Goal: Task Accomplishment & Management: Manage account settings

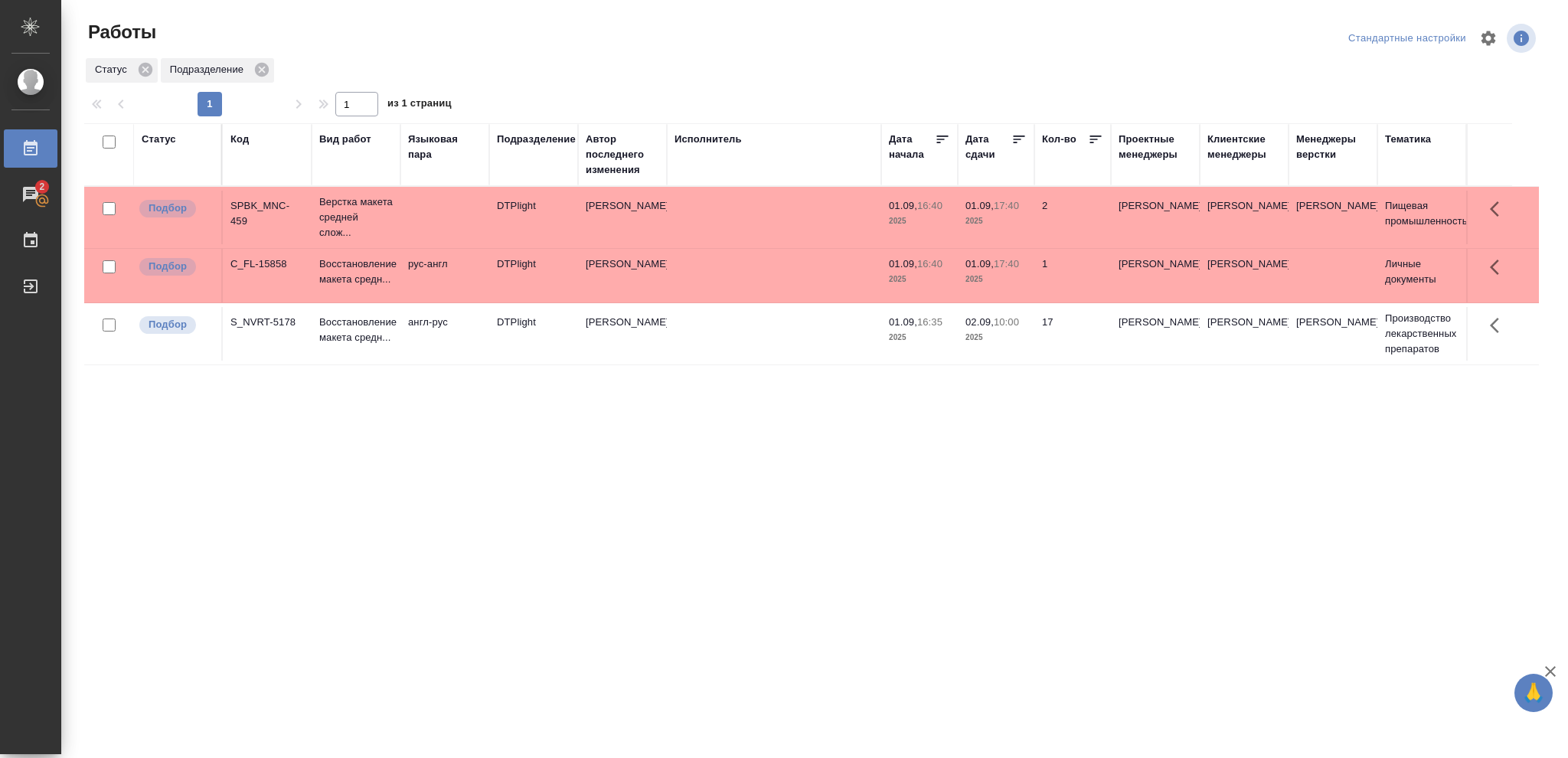
click at [1016, 338] on p "2025" at bounding box center [996, 338] width 62 height 16
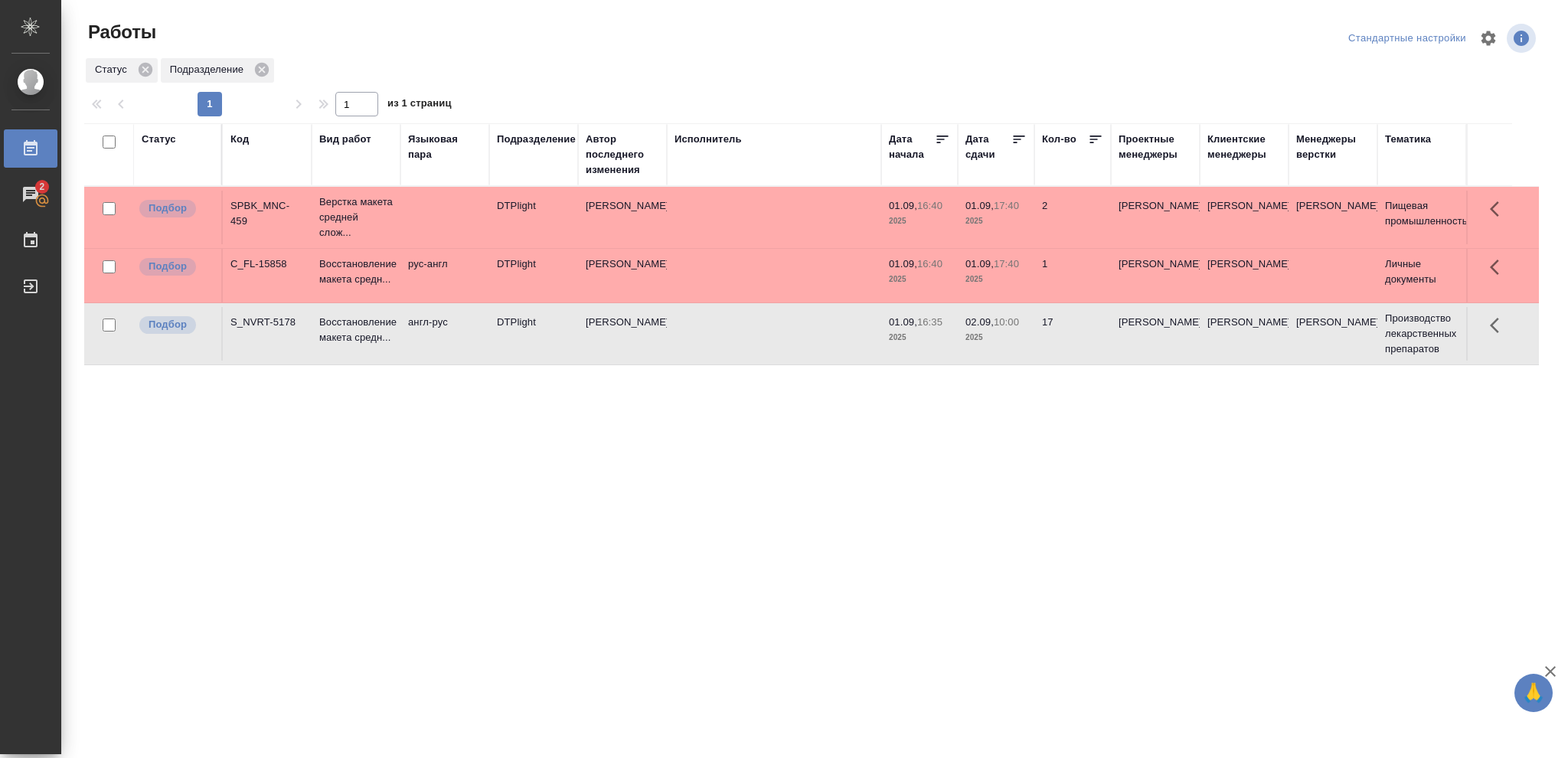
click at [1016, 338] on p "2025" at bounding box center [996, 338] width 62 height 16
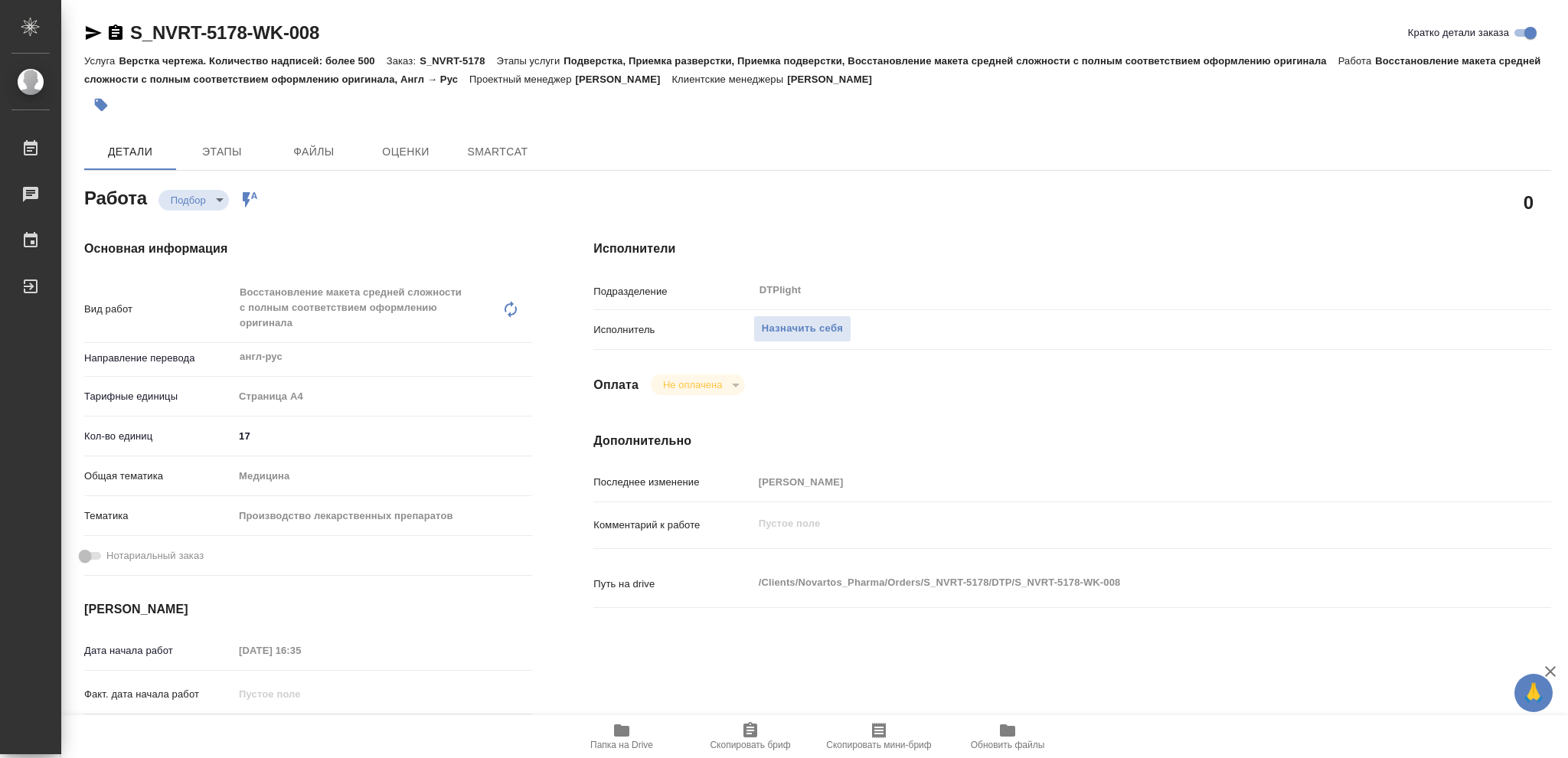
type textarea "x"
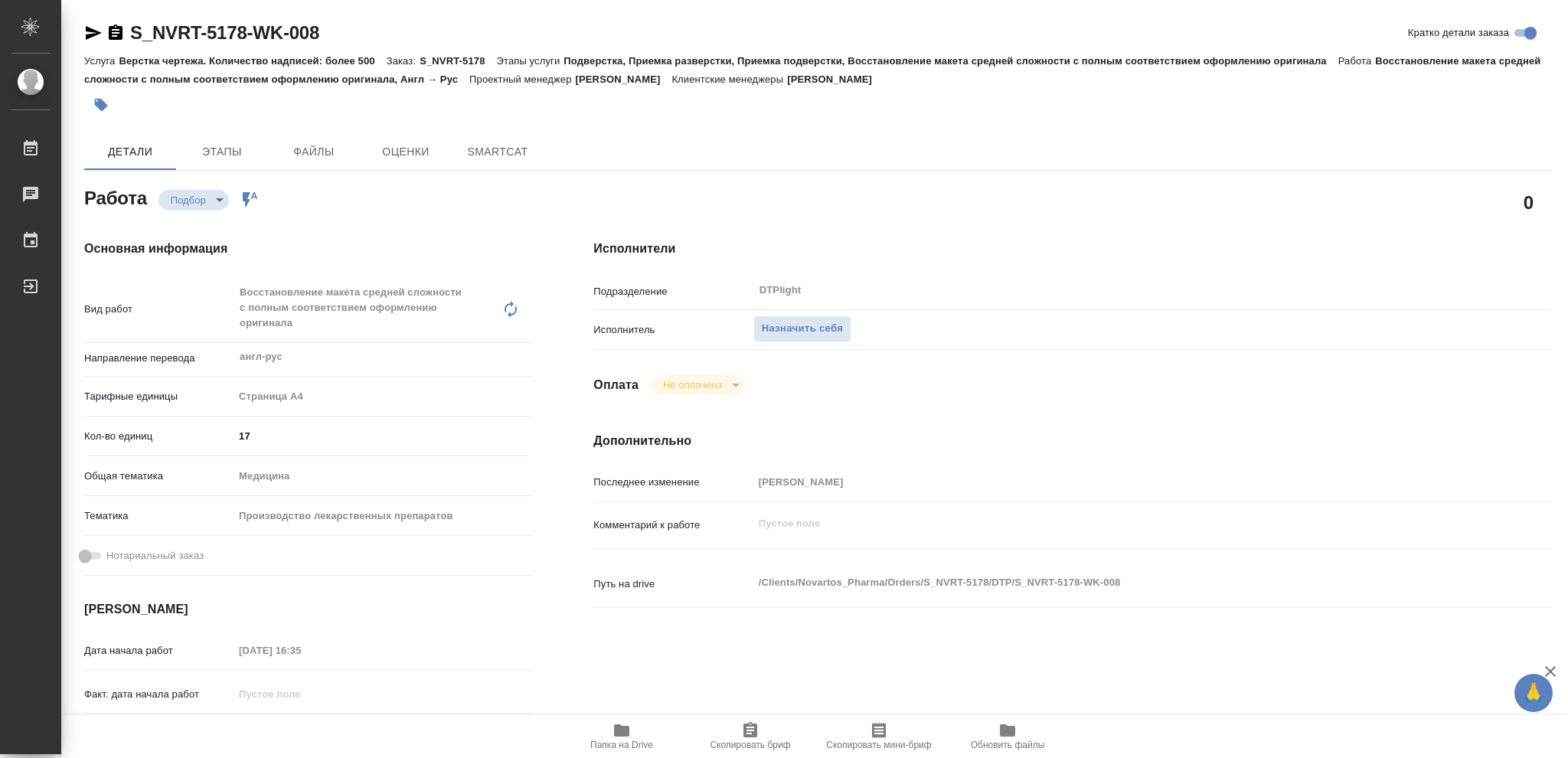
type textarea "x"
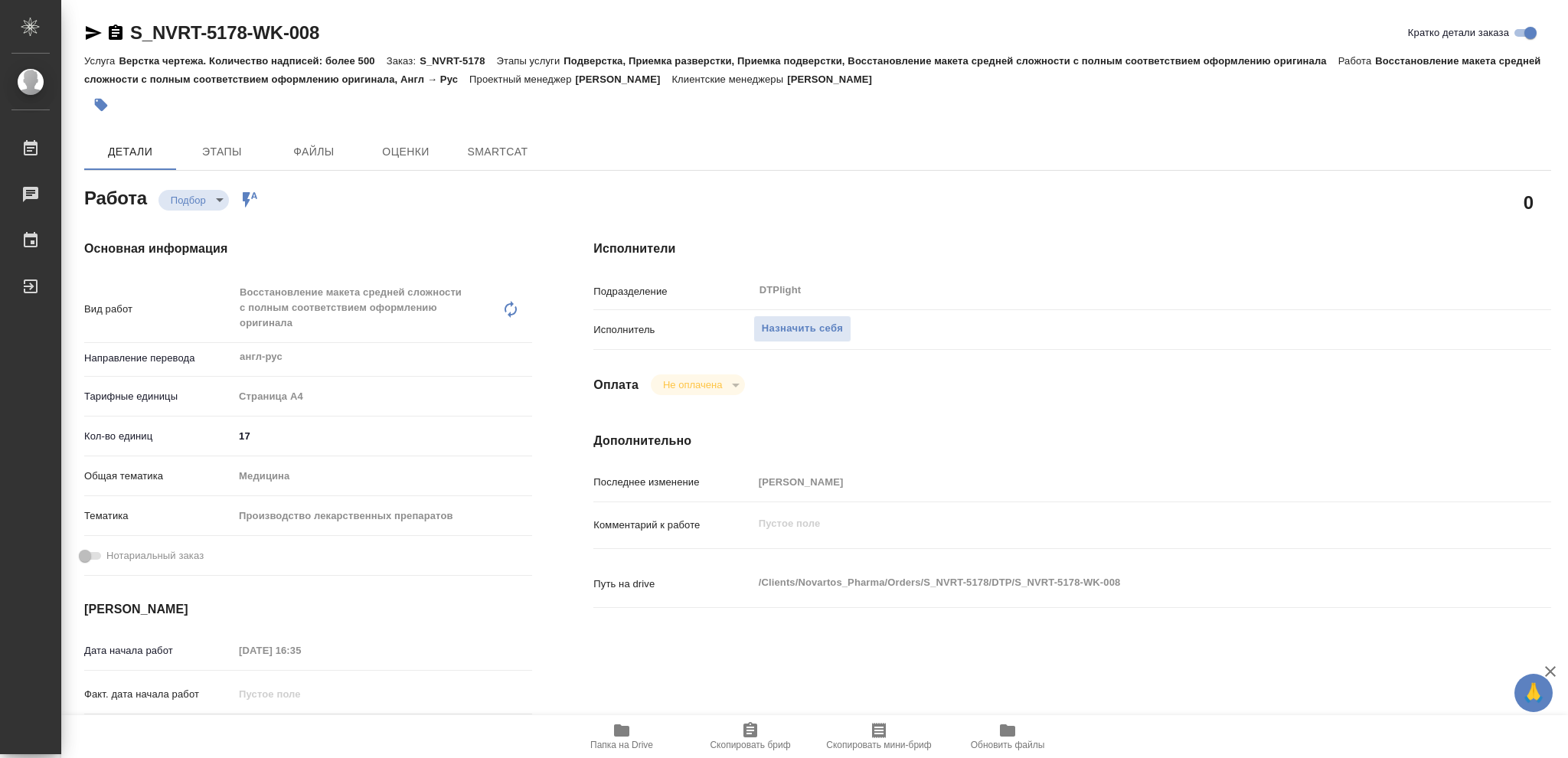
type textarea "x"
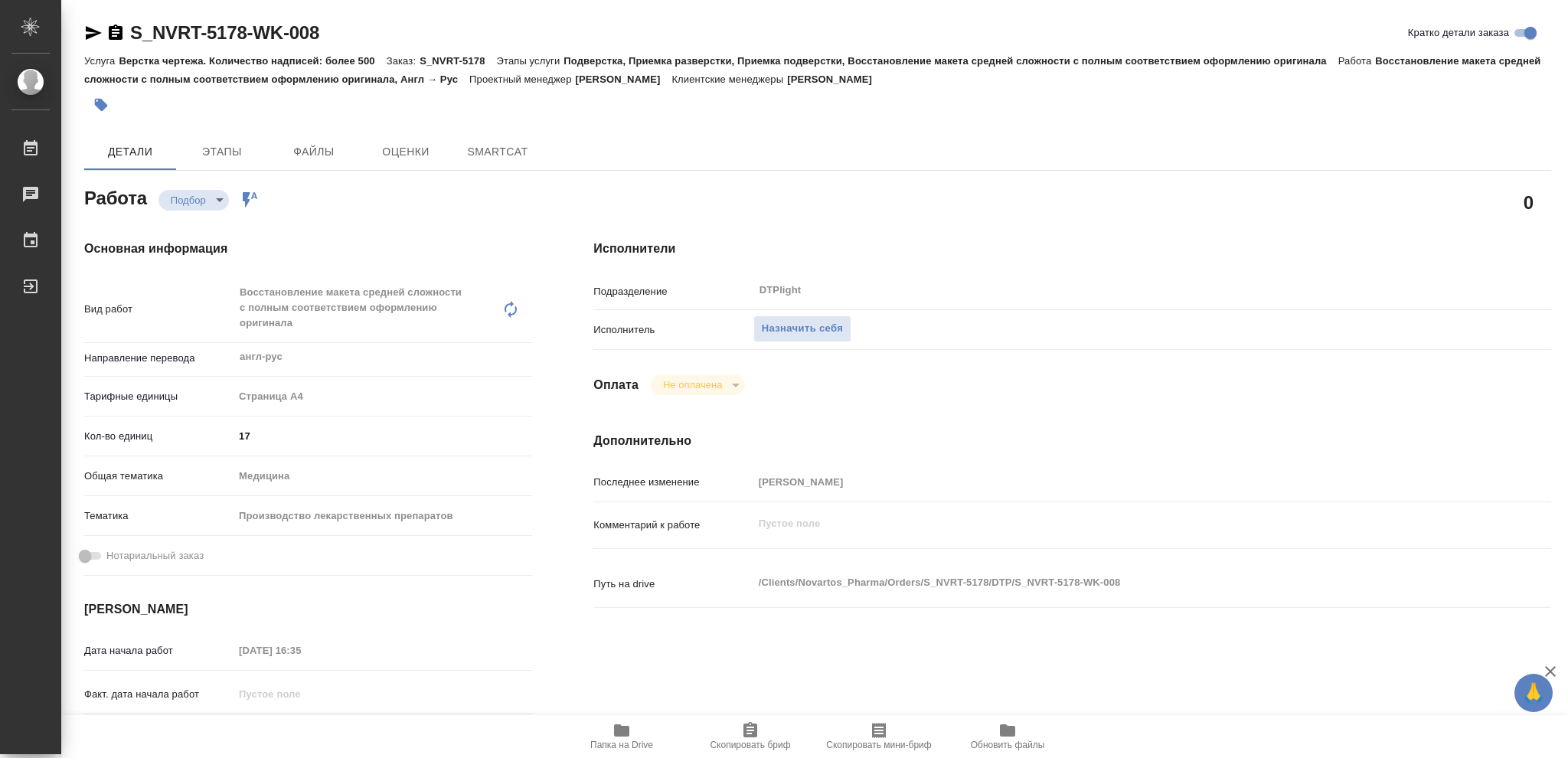
type textarea "x"
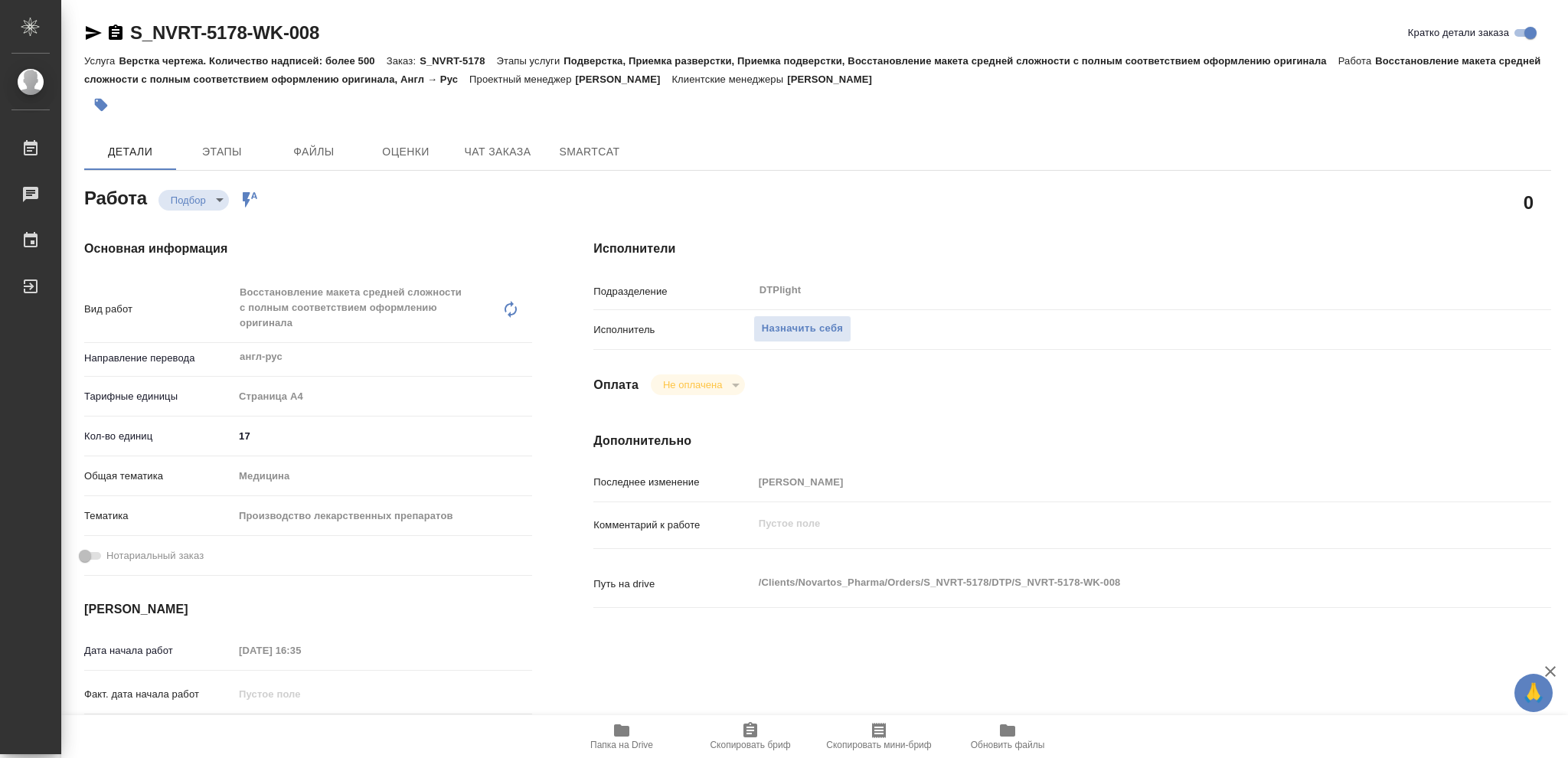
click at [619, 729] on icon "button" at bounding box center [622, 731] width 16 height 13
type textarea "x"
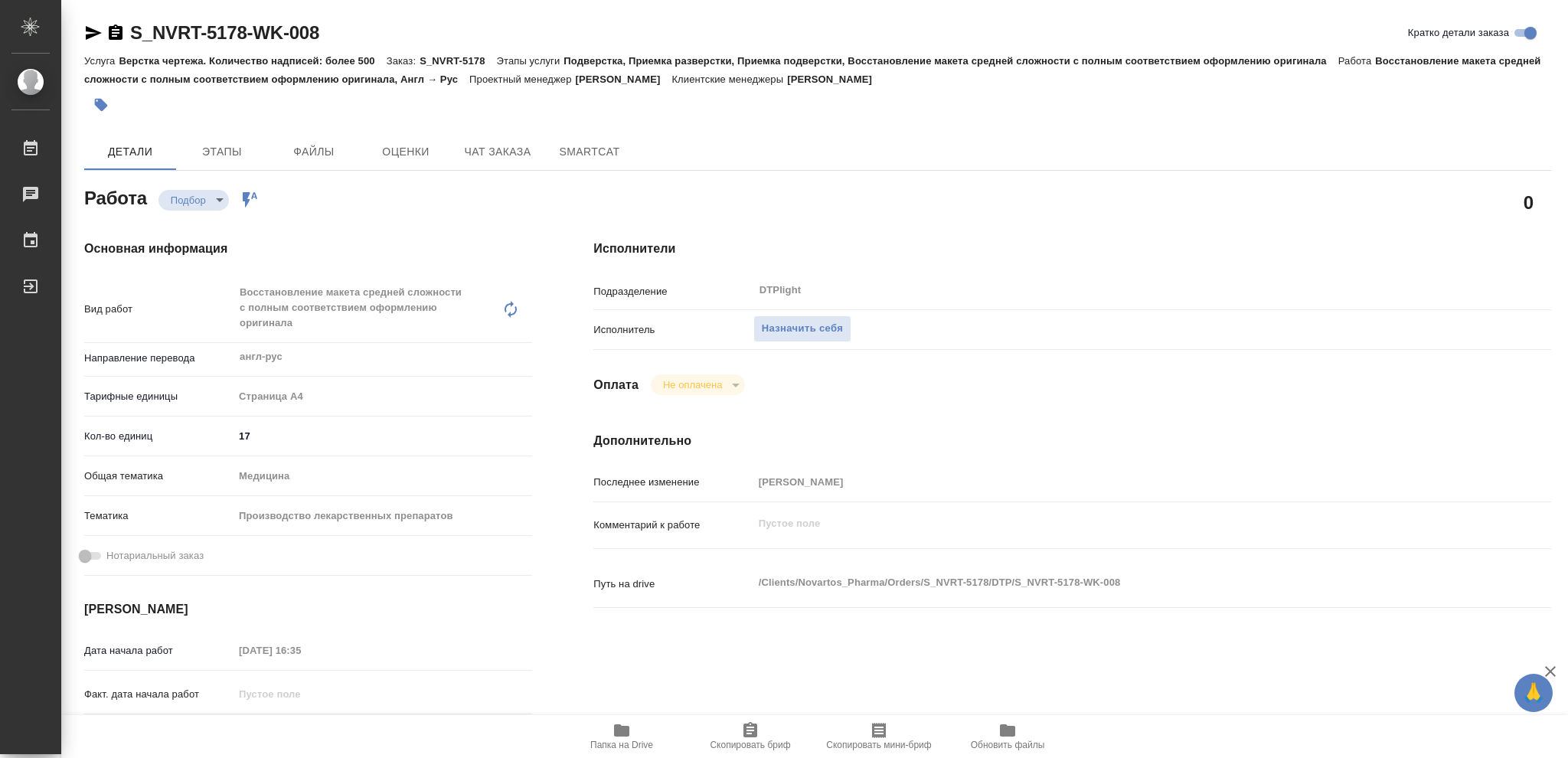
type textarea "x"
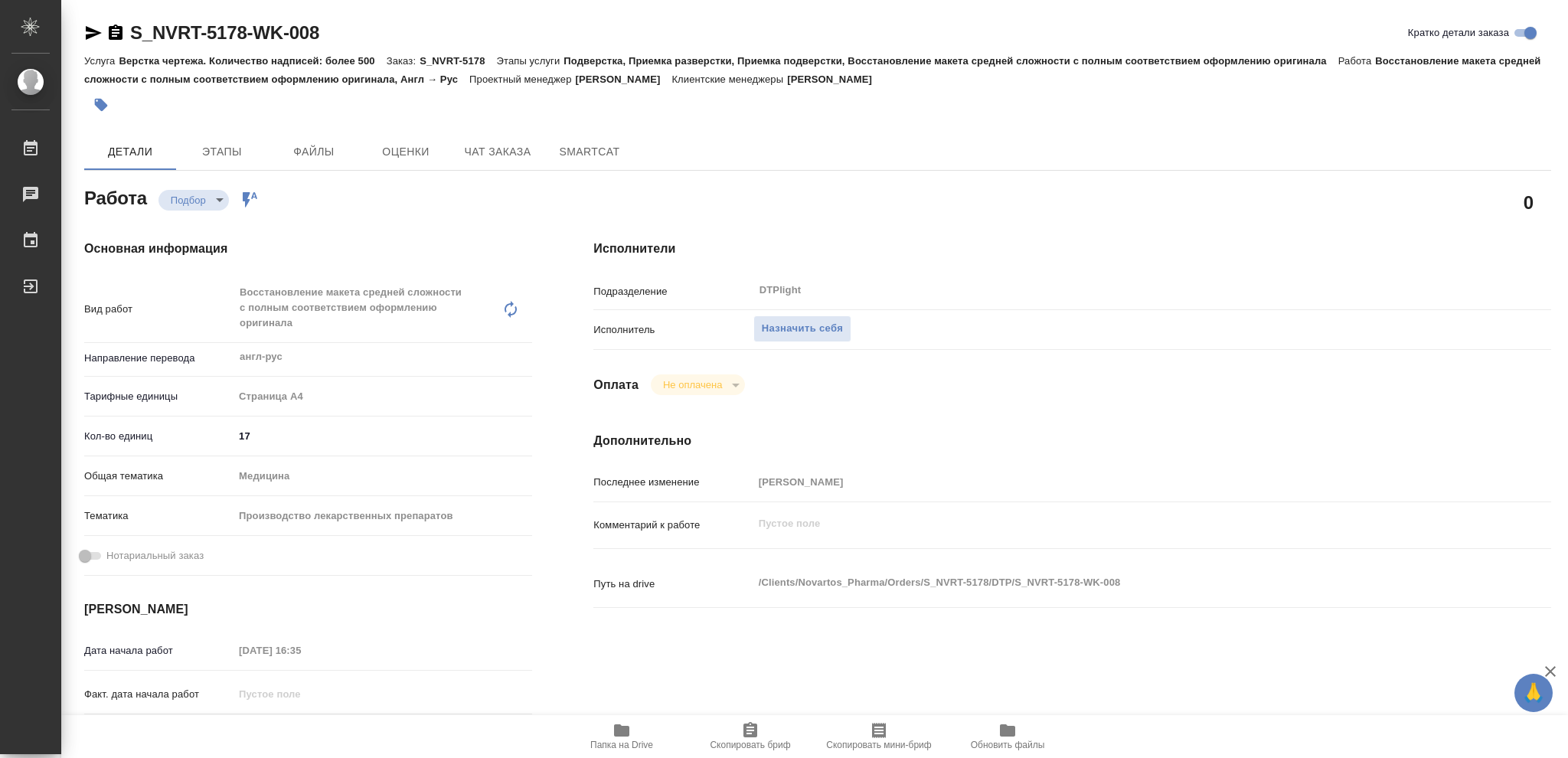
type textarea "x"
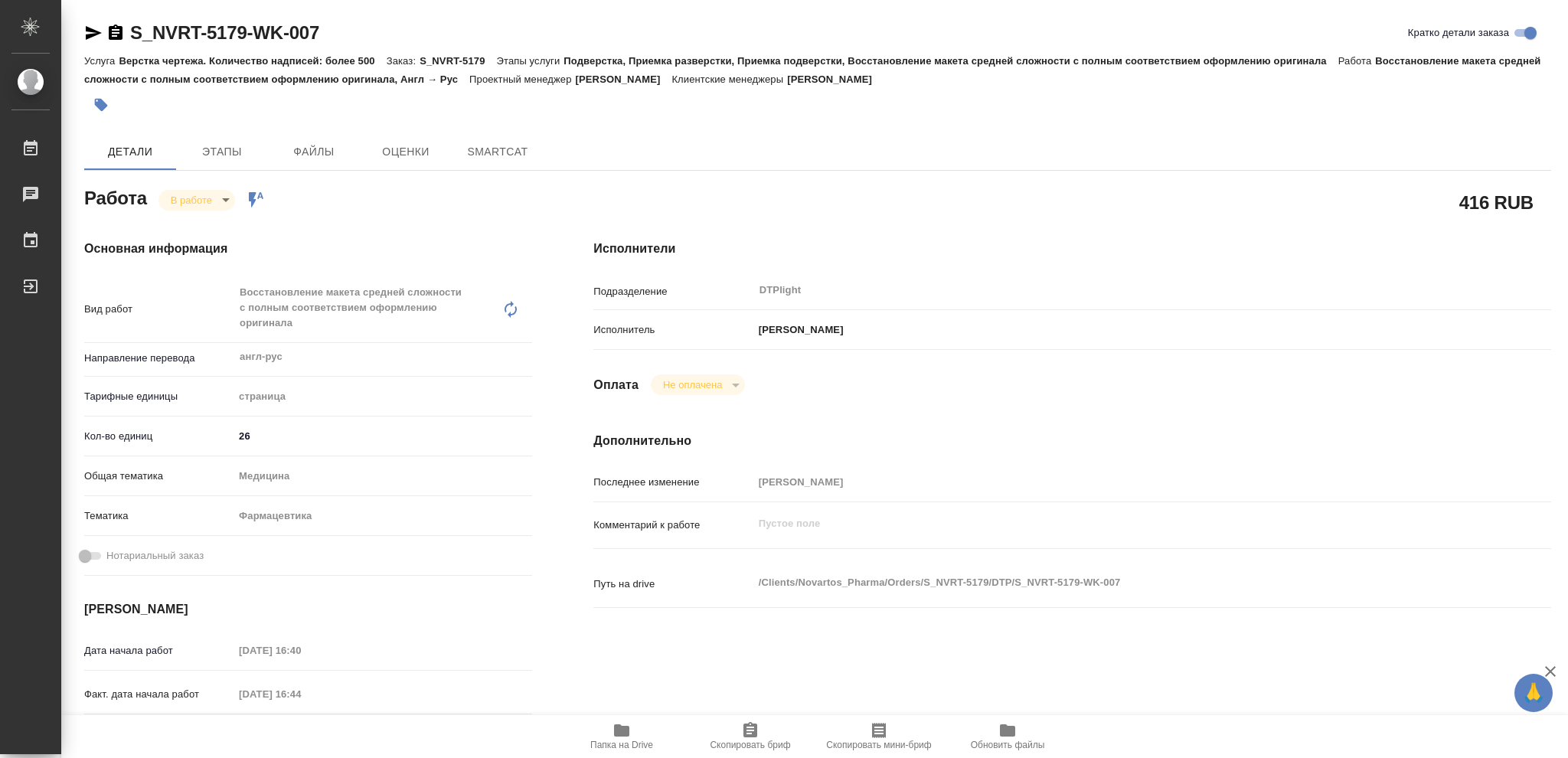
type textarea "x"
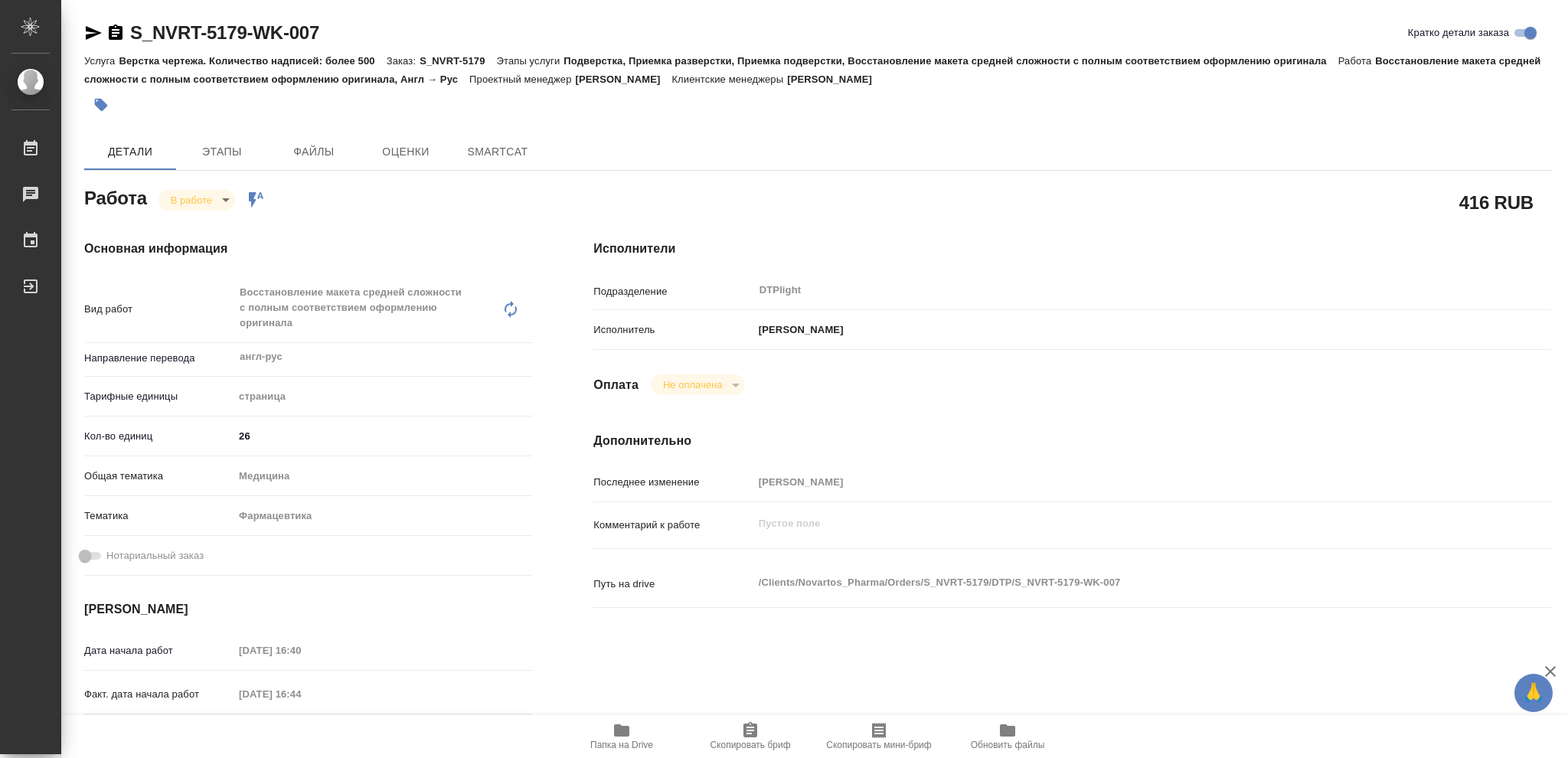
type textarea "x"
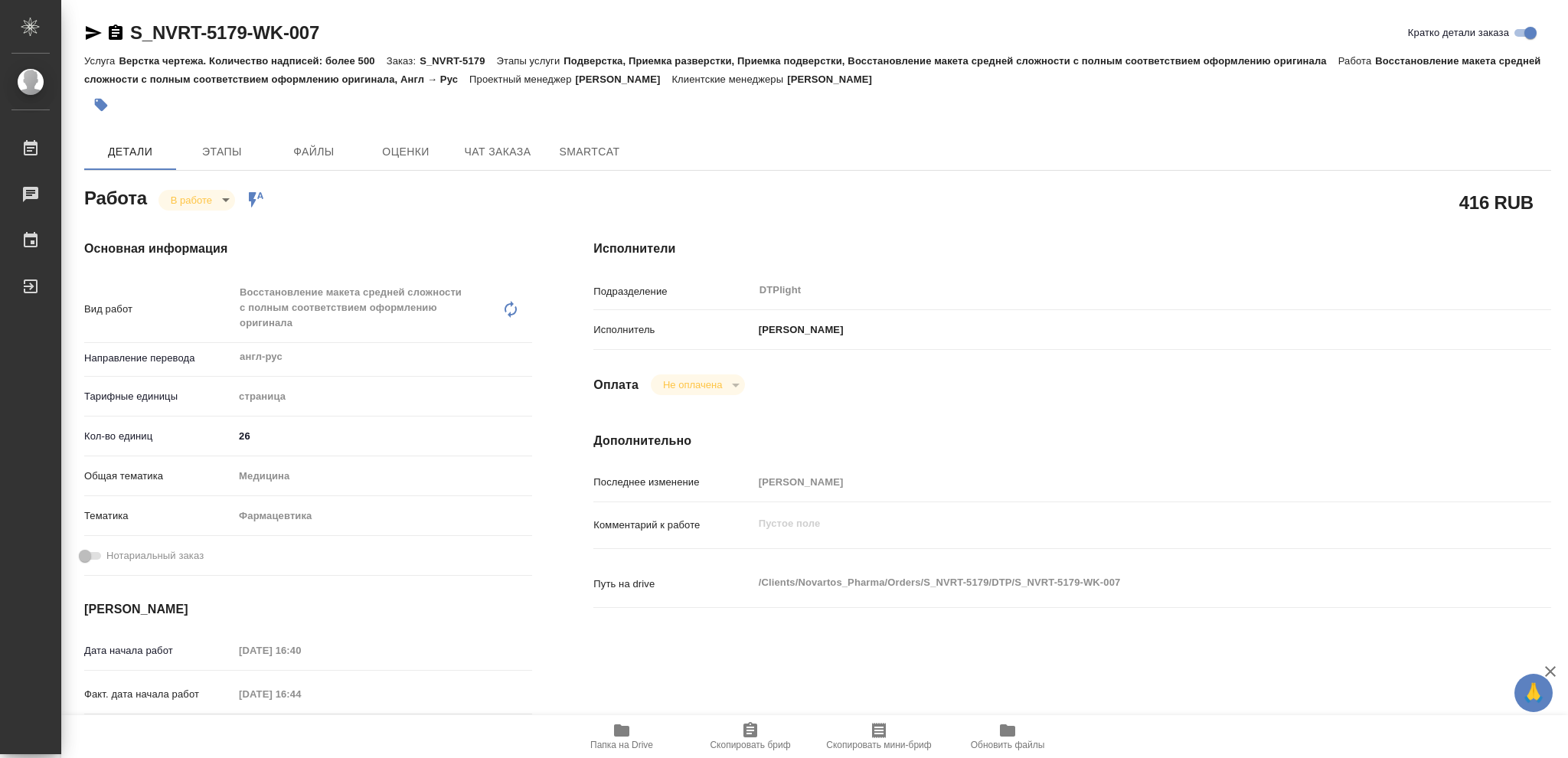
type textarea "x"
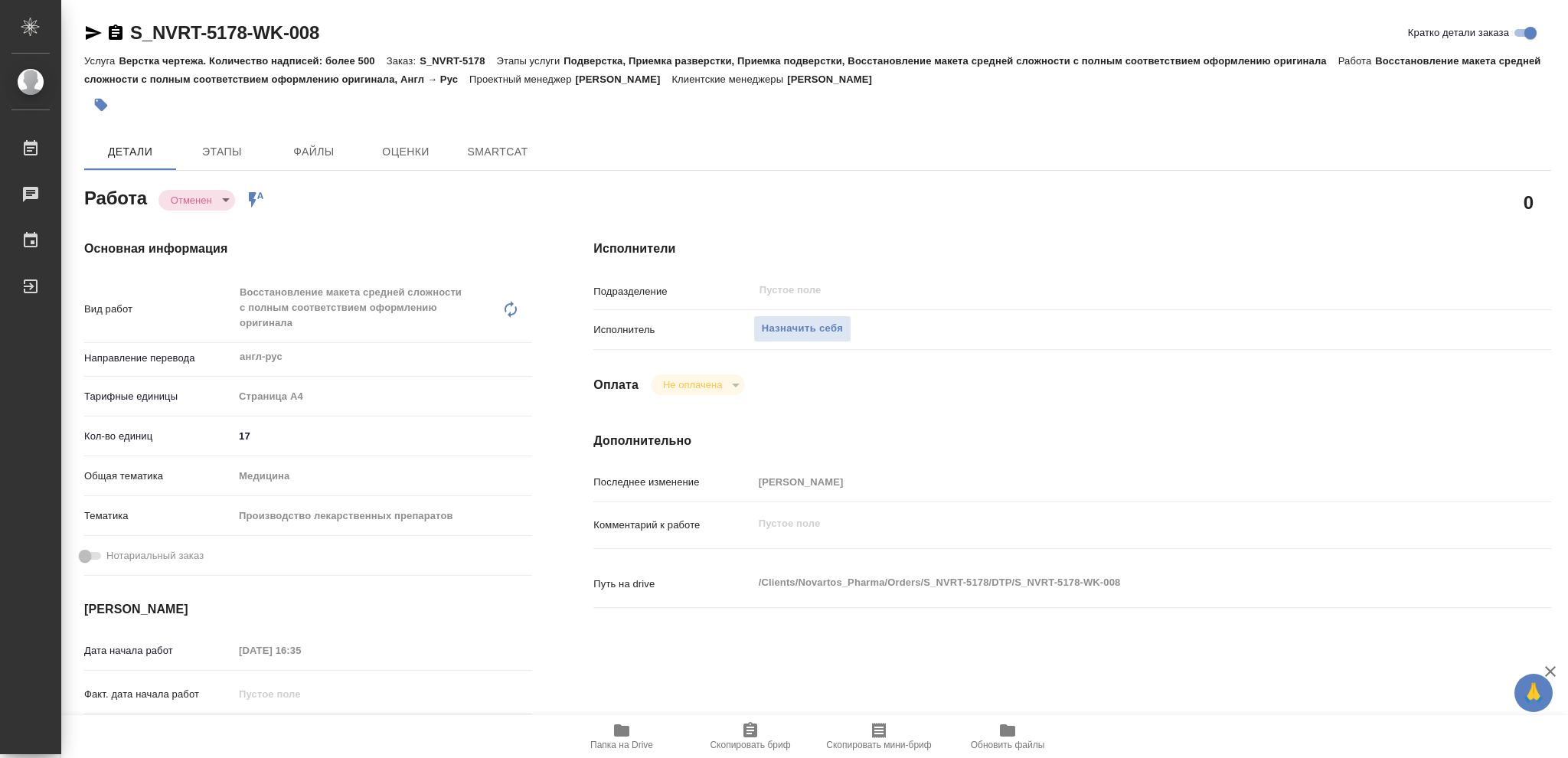
type textarea "x"
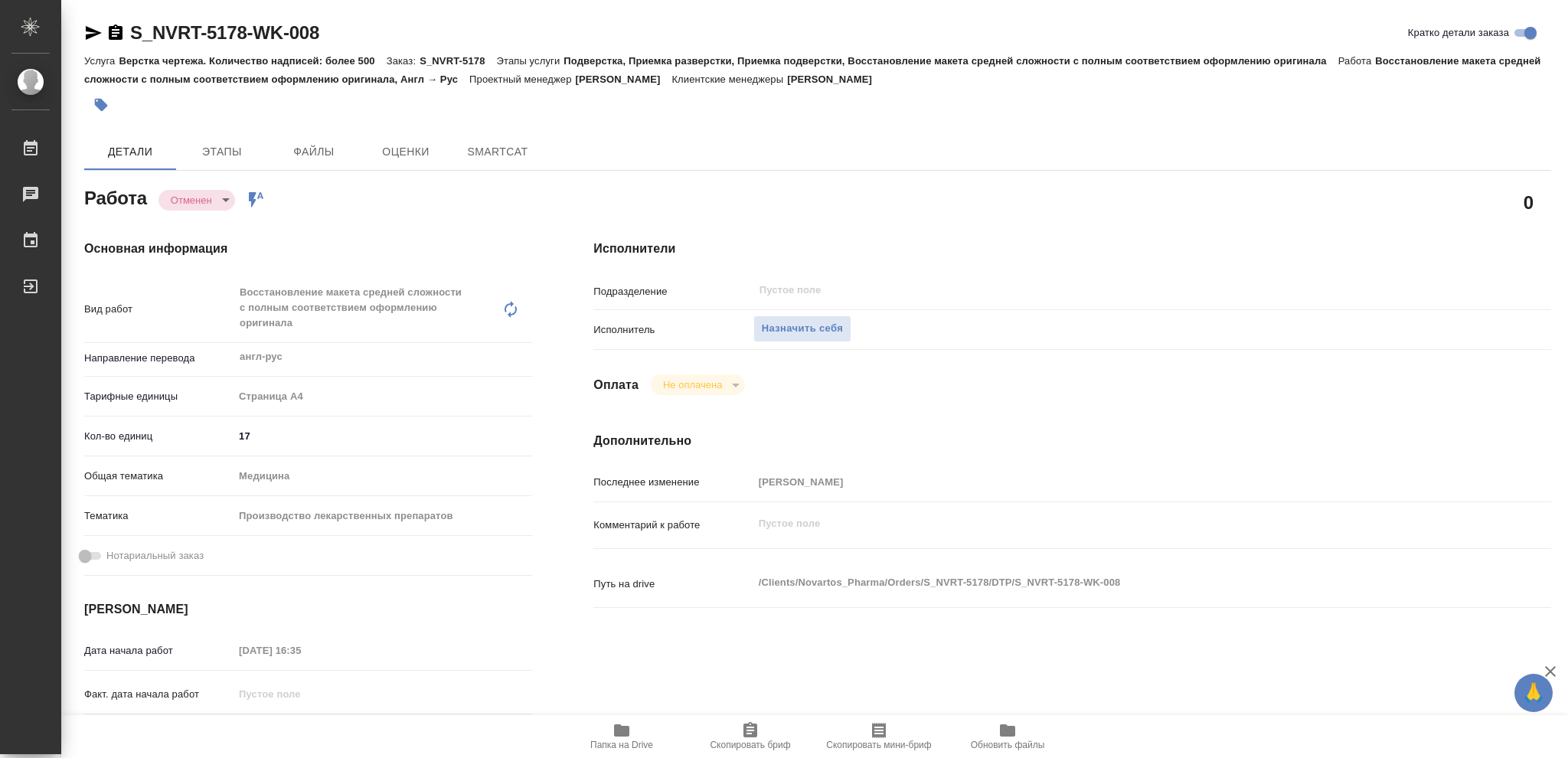
type textarea "x"
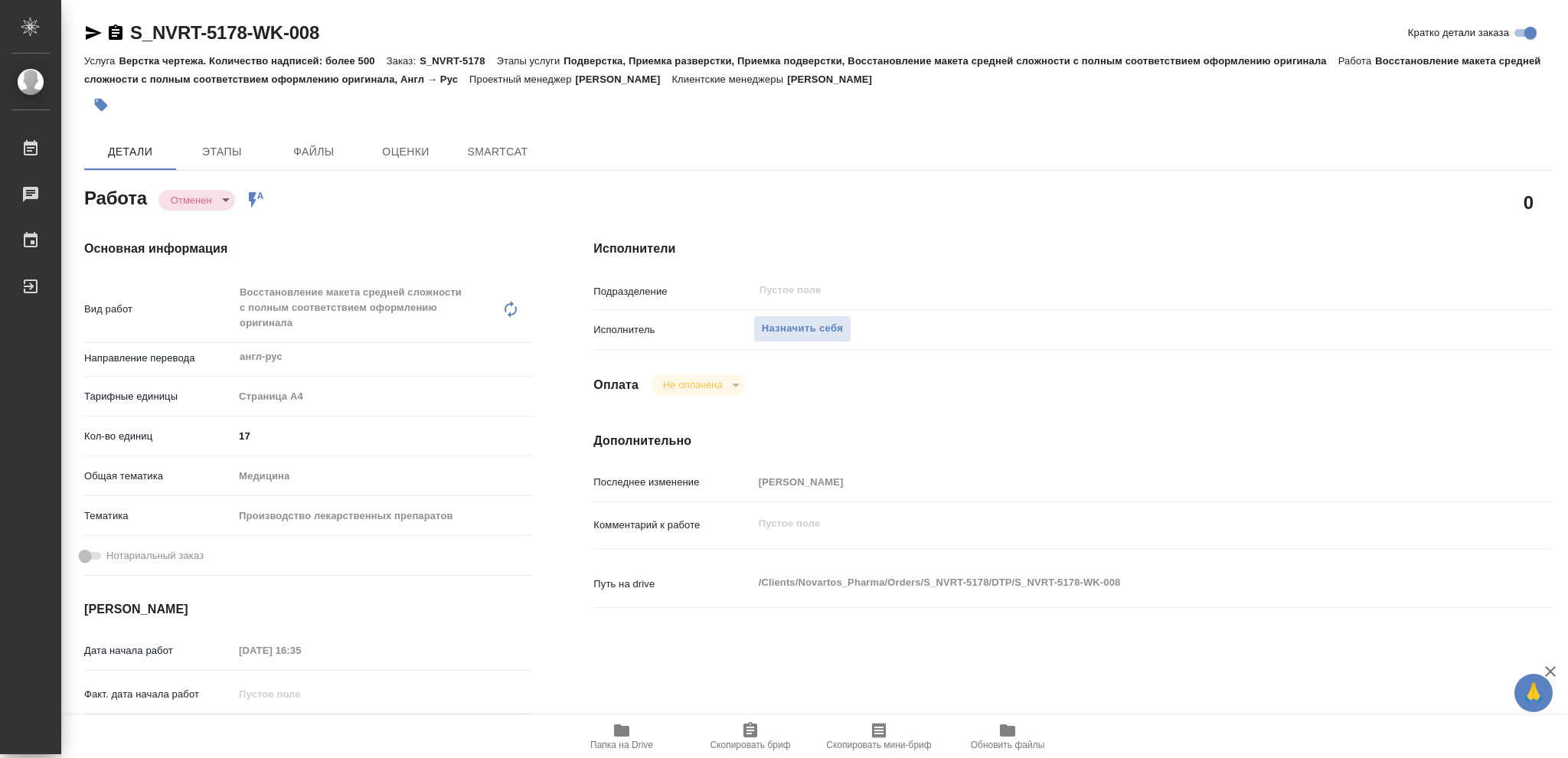
type textarea "x"
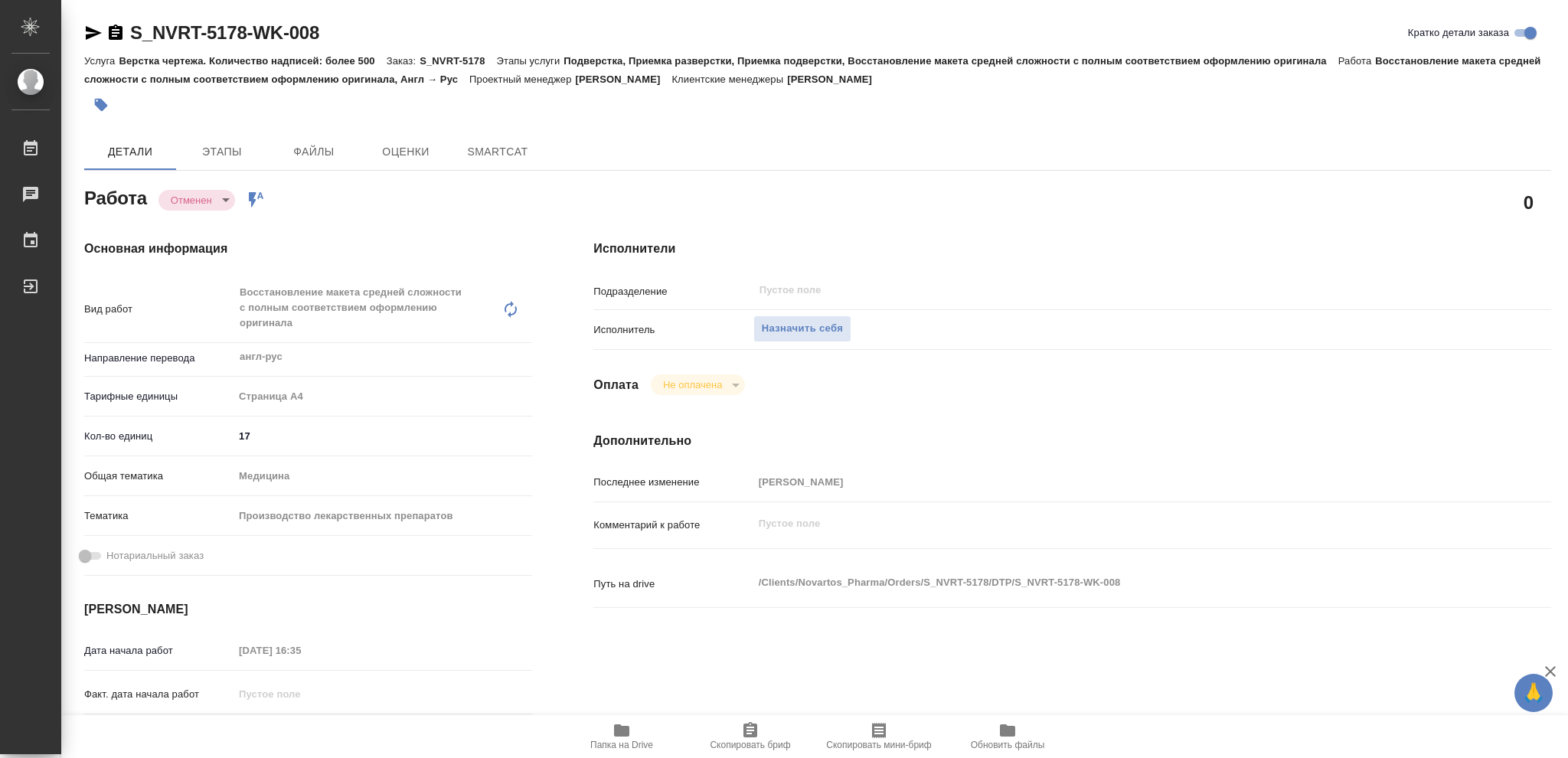
type textarea "x"
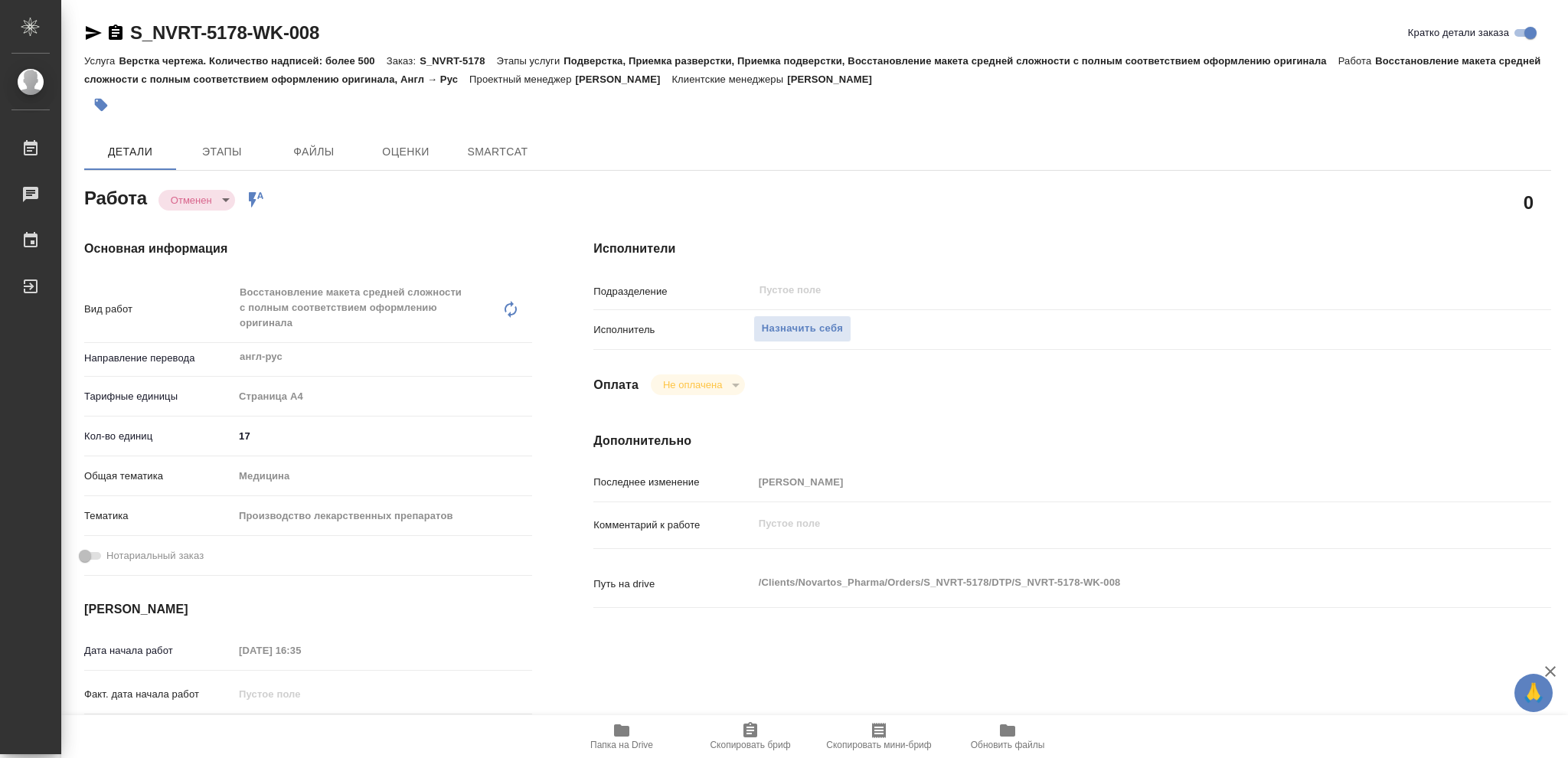
type textarea "x"
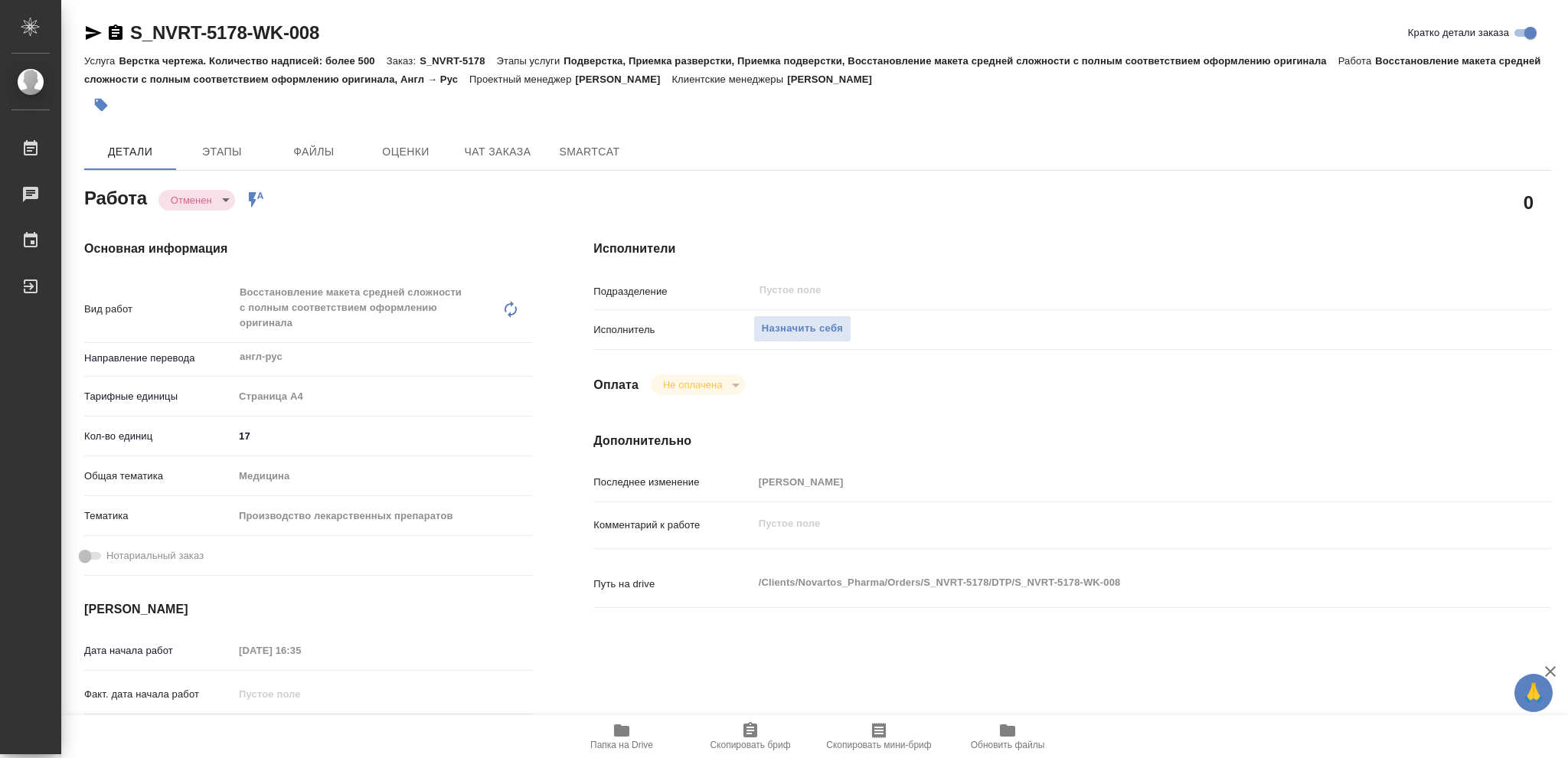
type textarea "x"
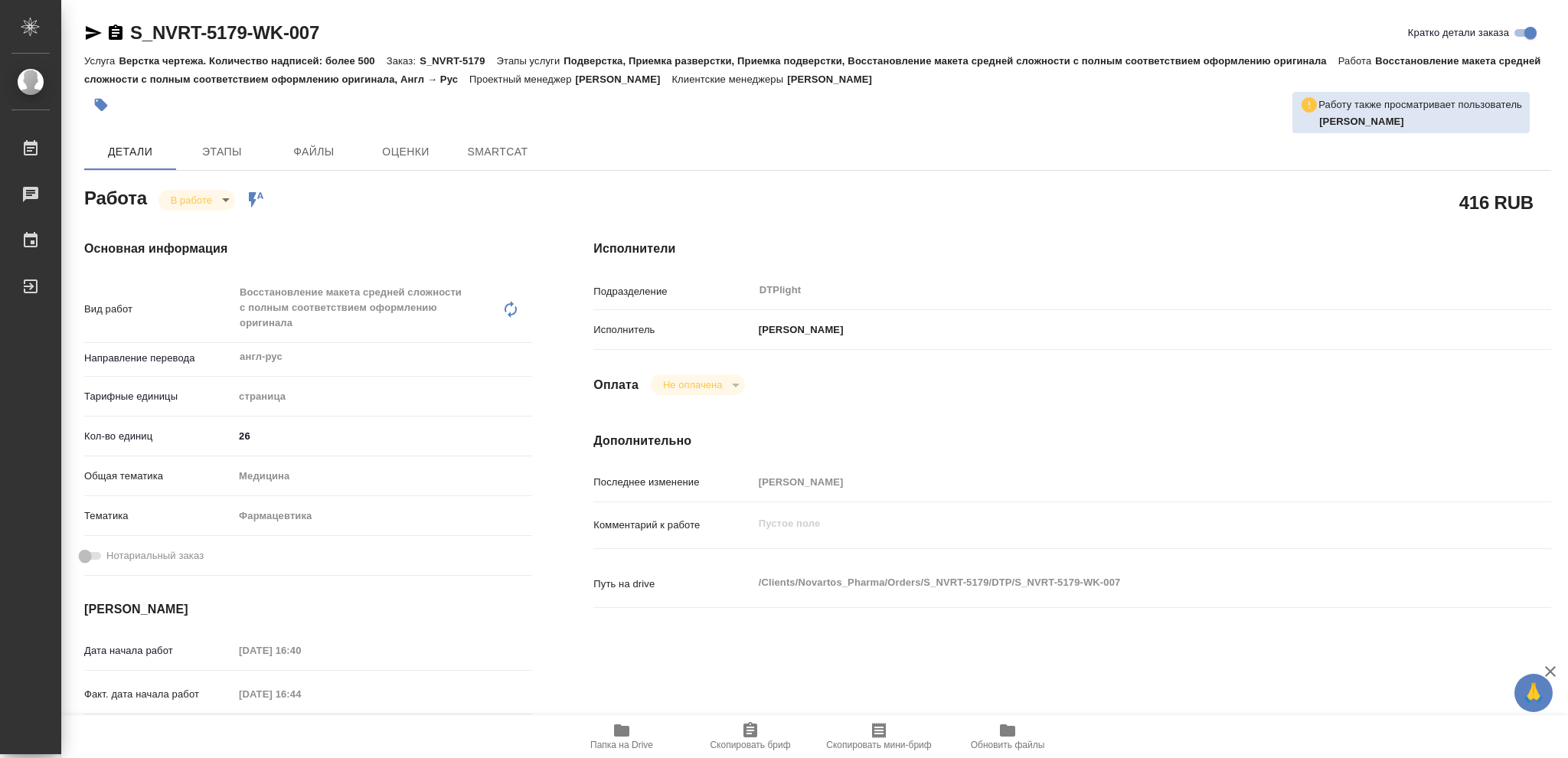
type textarea "x"
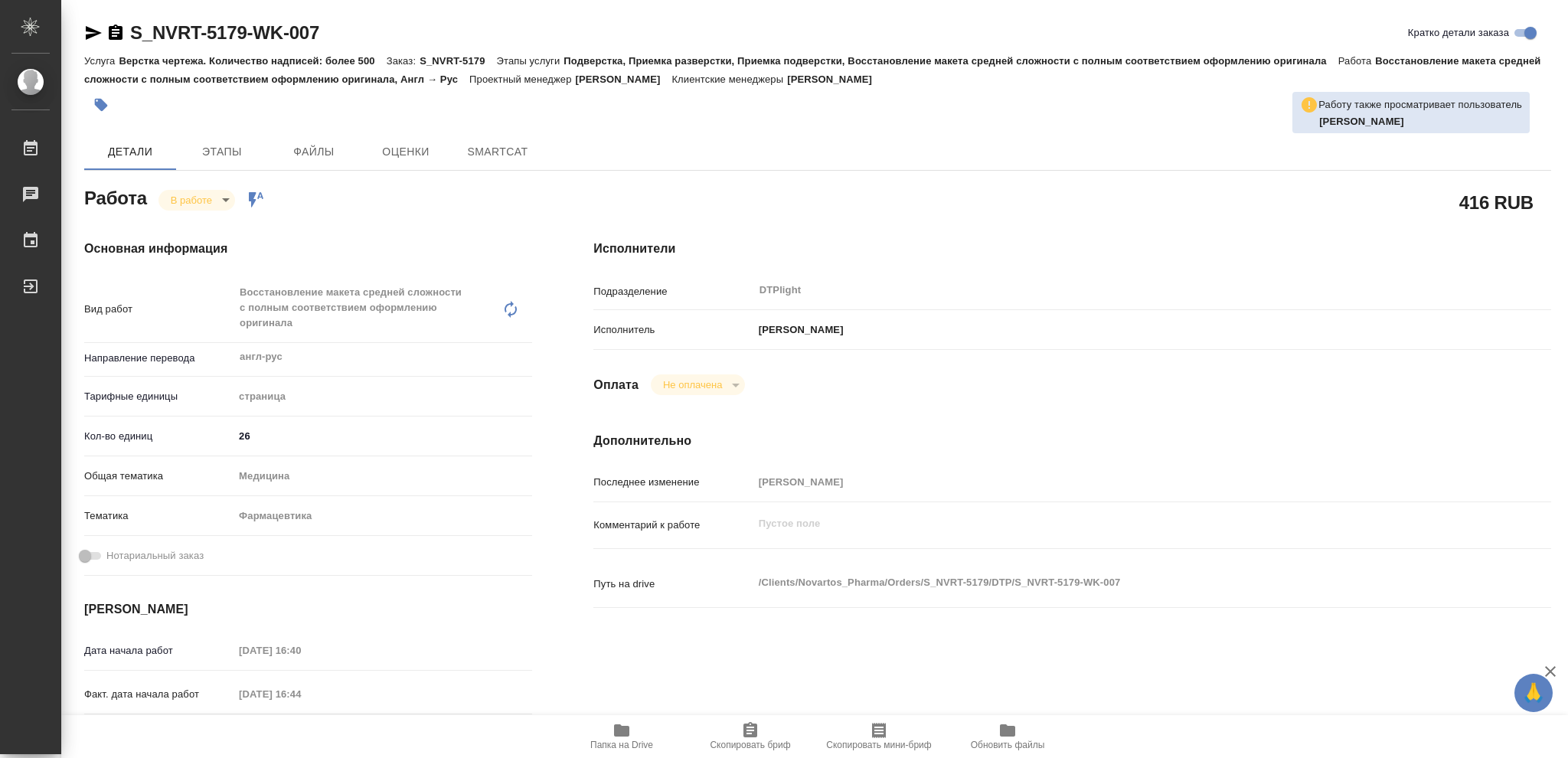
type textarea "x"
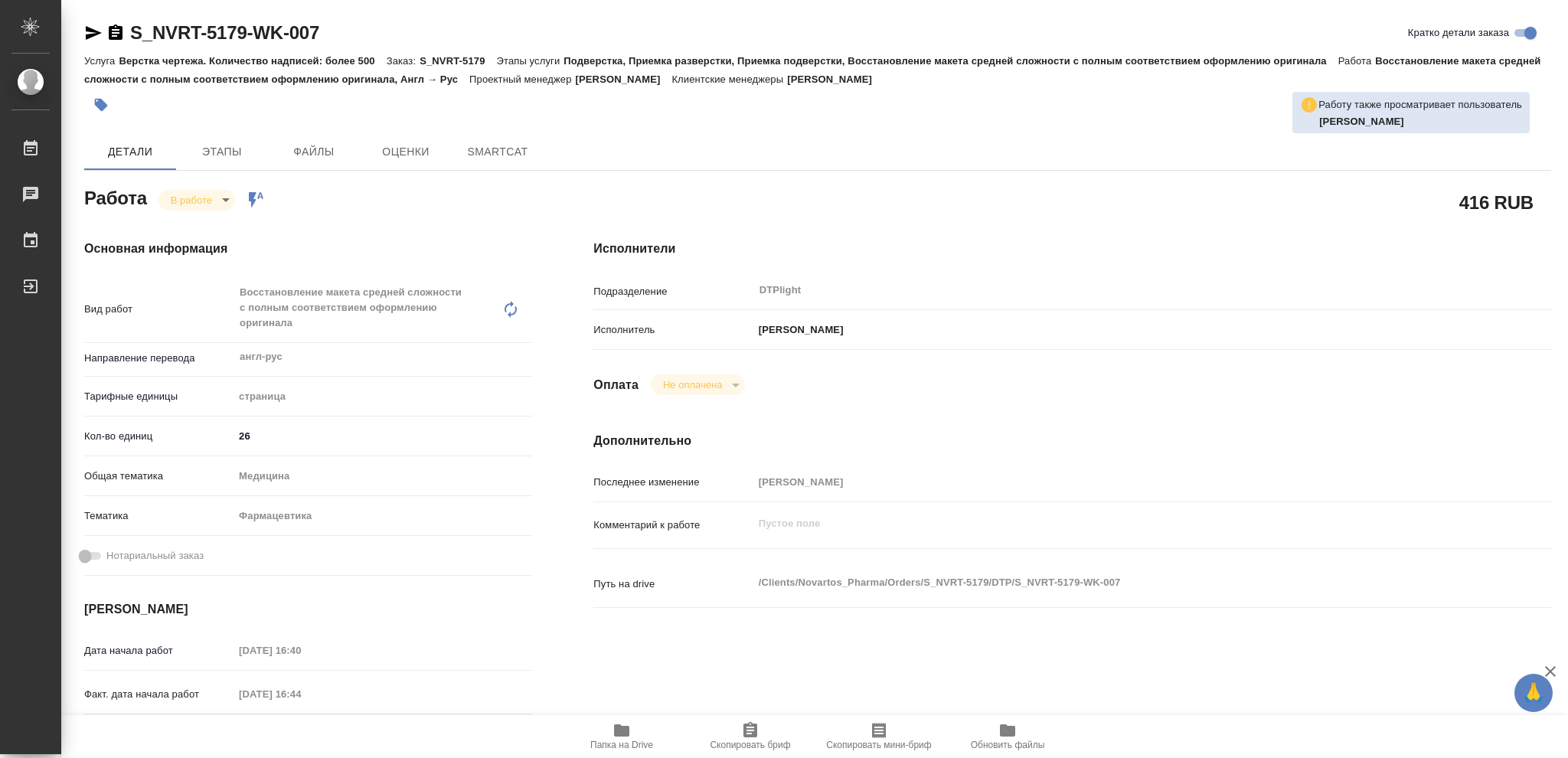
type textarea "x"
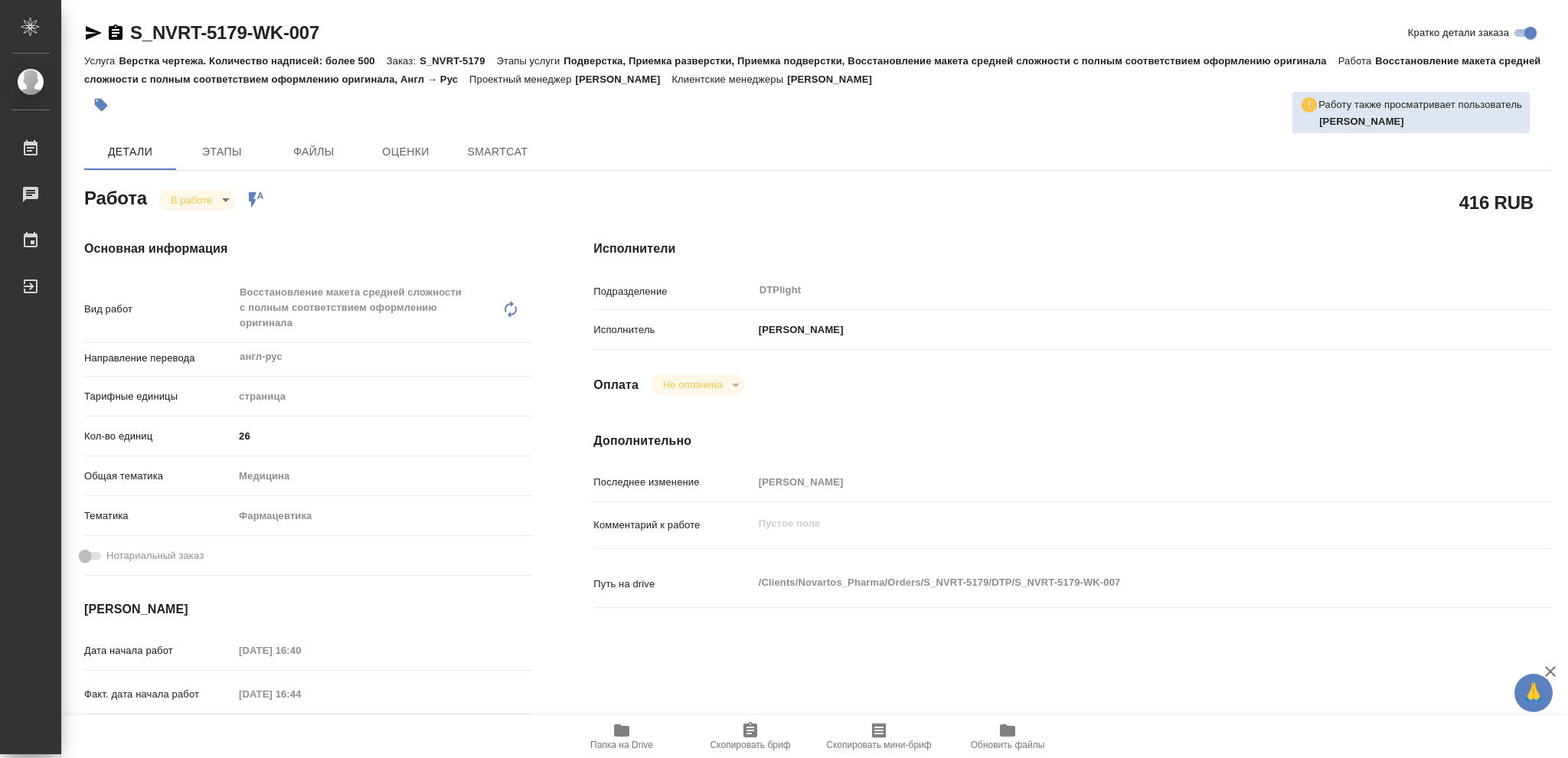
type textarea "x"
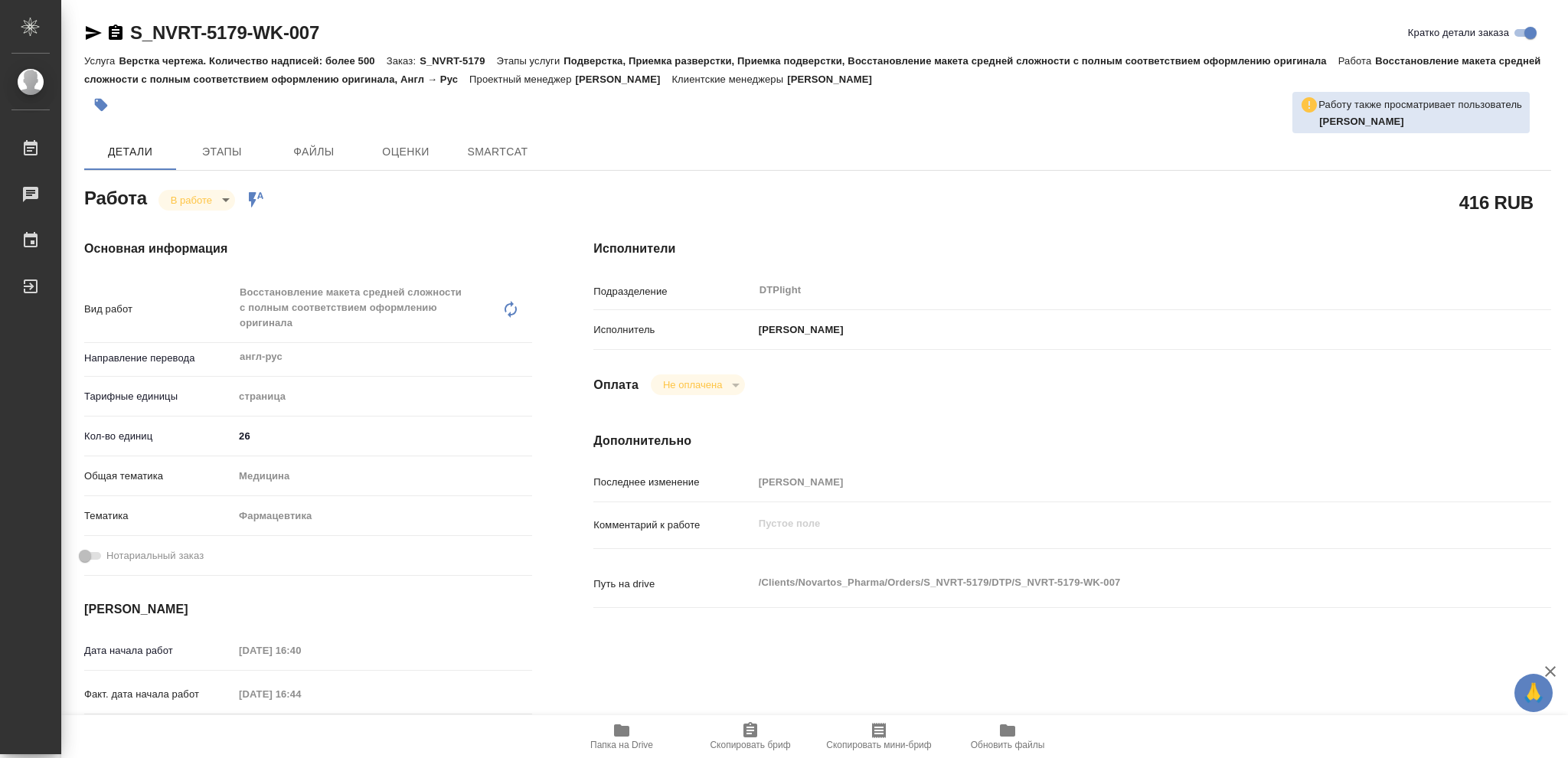
type textarea "x"
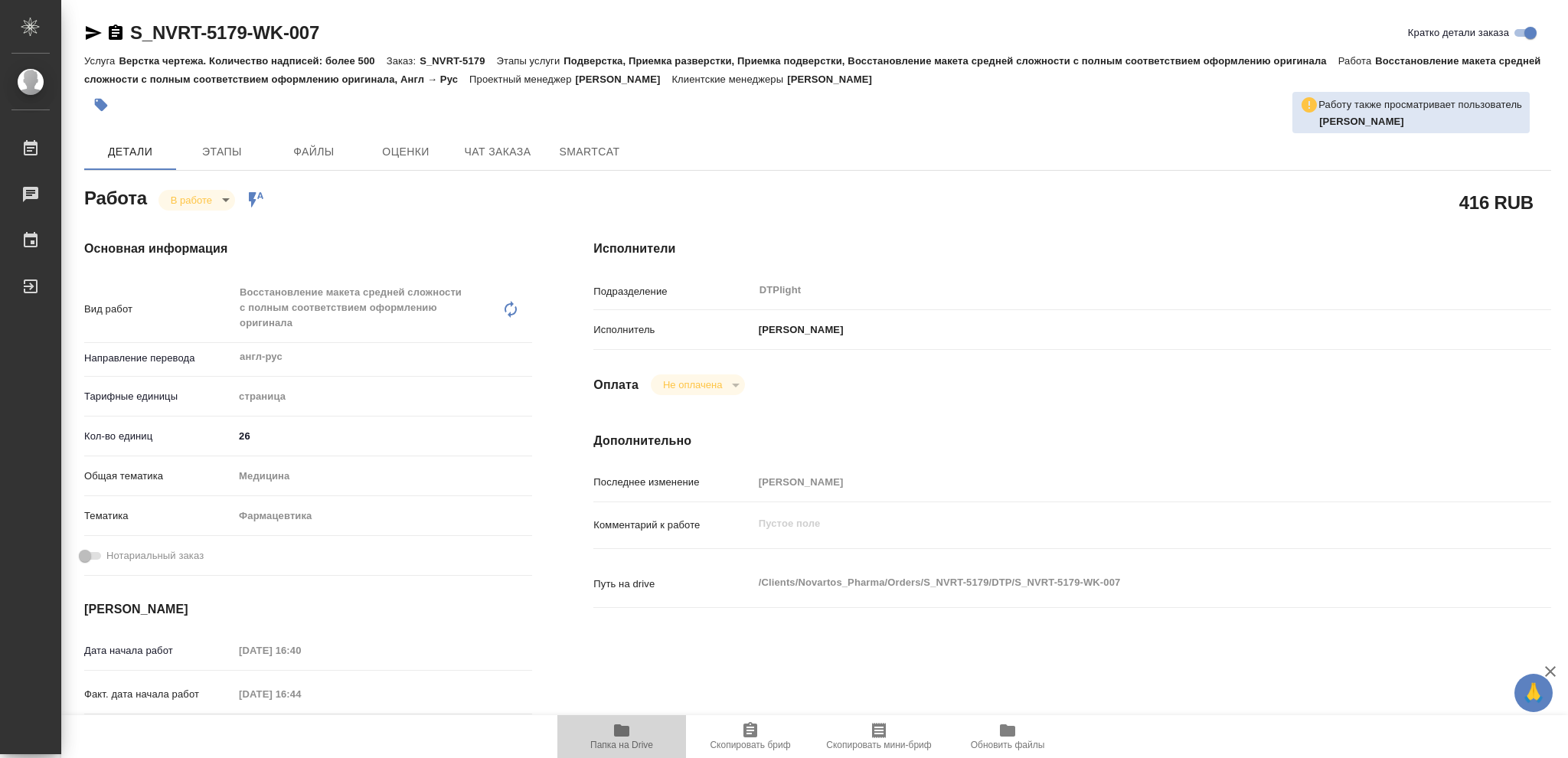
click at [616, 731] on icon "button" at bounding box center [622, 731] width 16 height 13
type textarea "x"
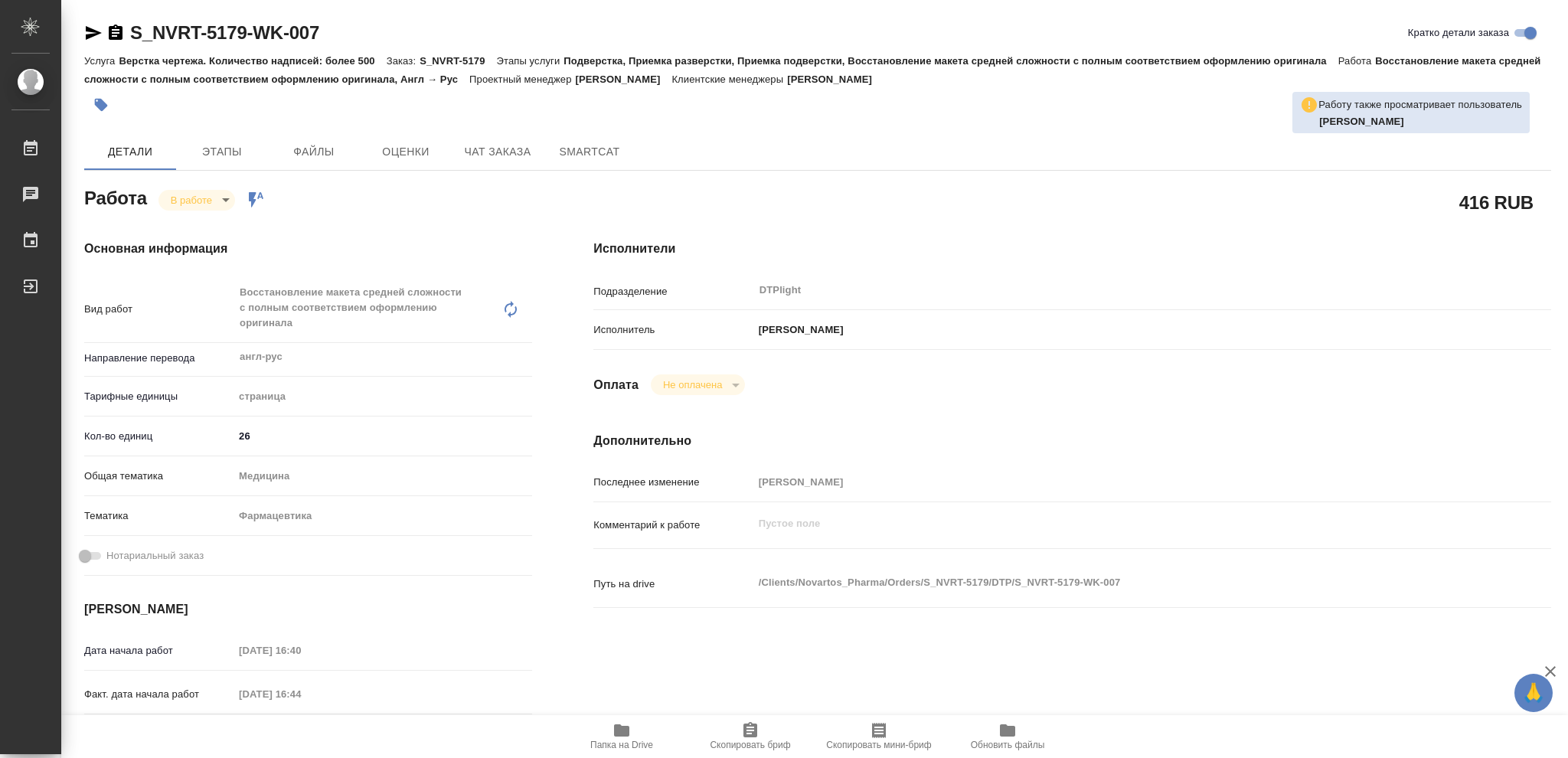
type textarea "x"
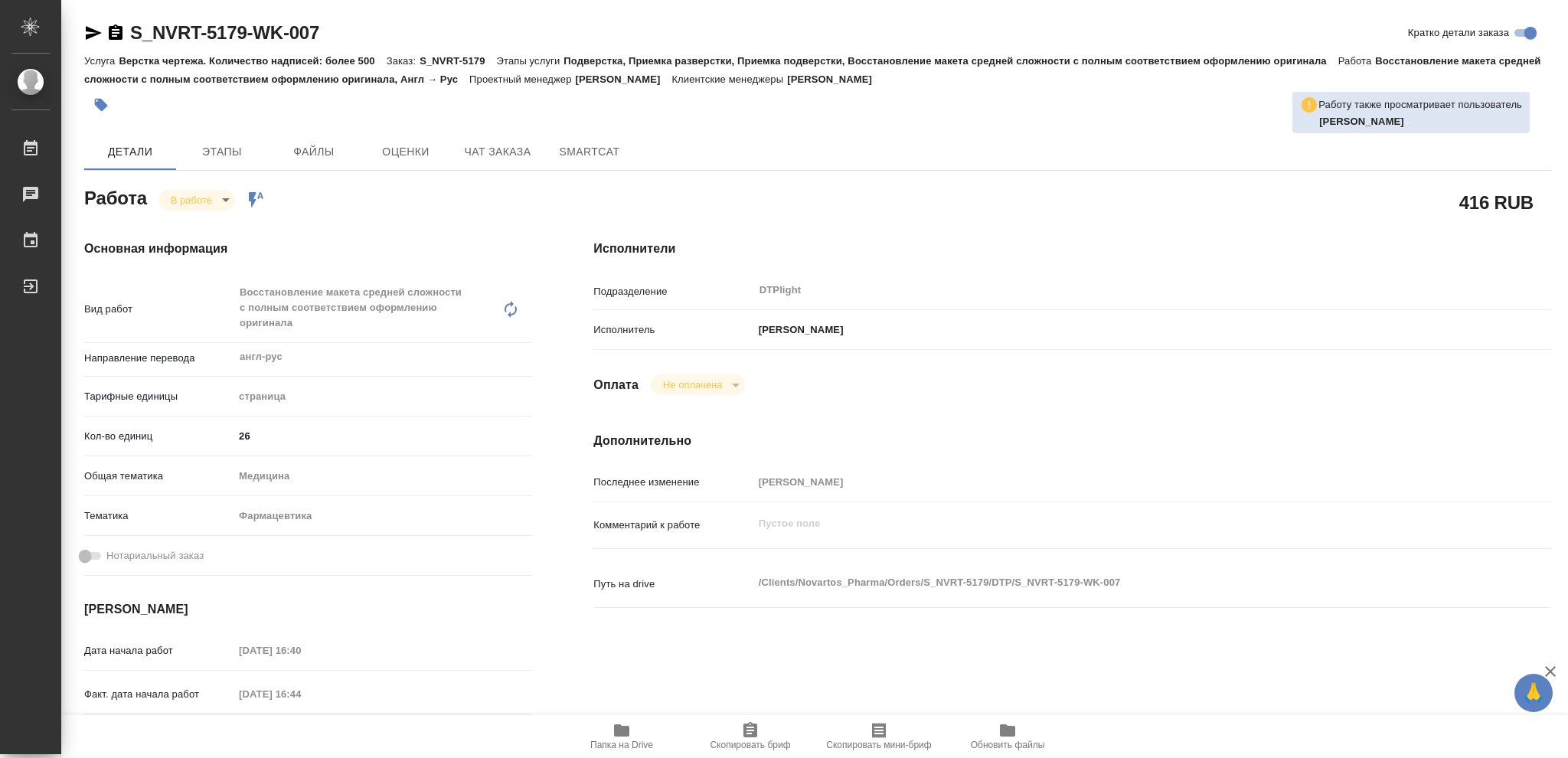
type textarea "x"
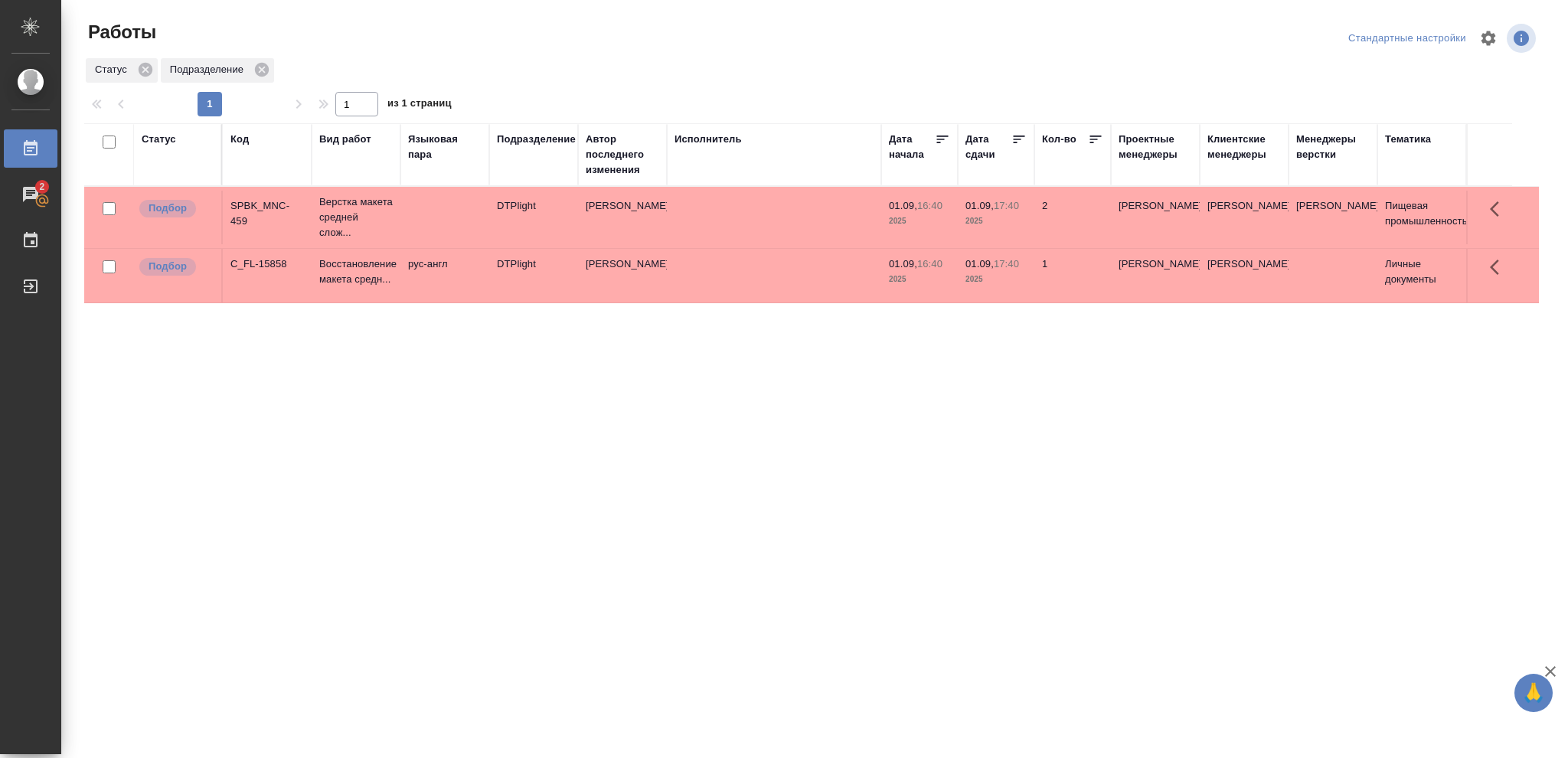
click at [156, 139] on div "Статус" at bounding box center [158, 140] width 34 height 16
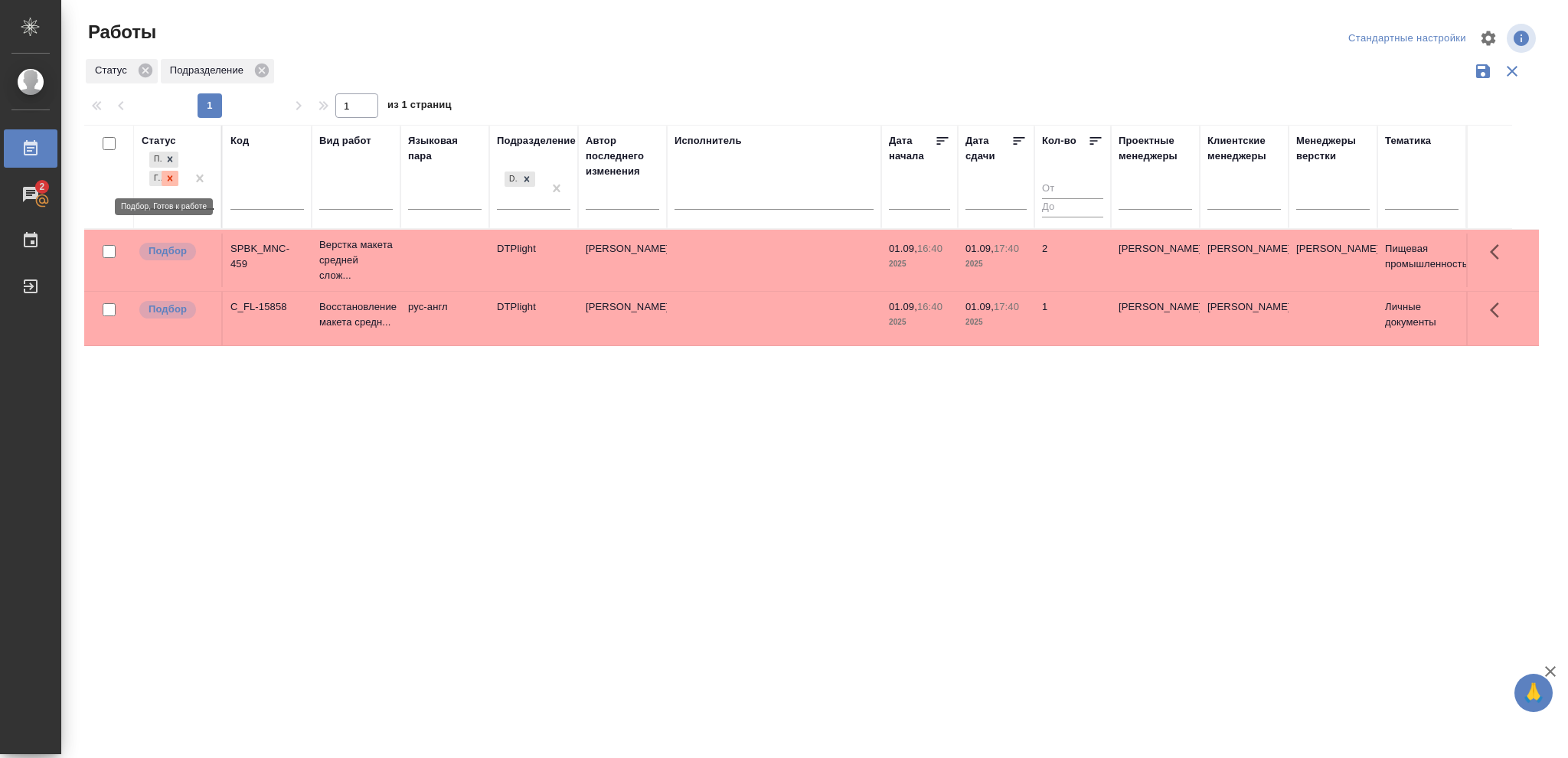
click at [169, 183] on icon at bounding box center [170, 178] width 11 height 11
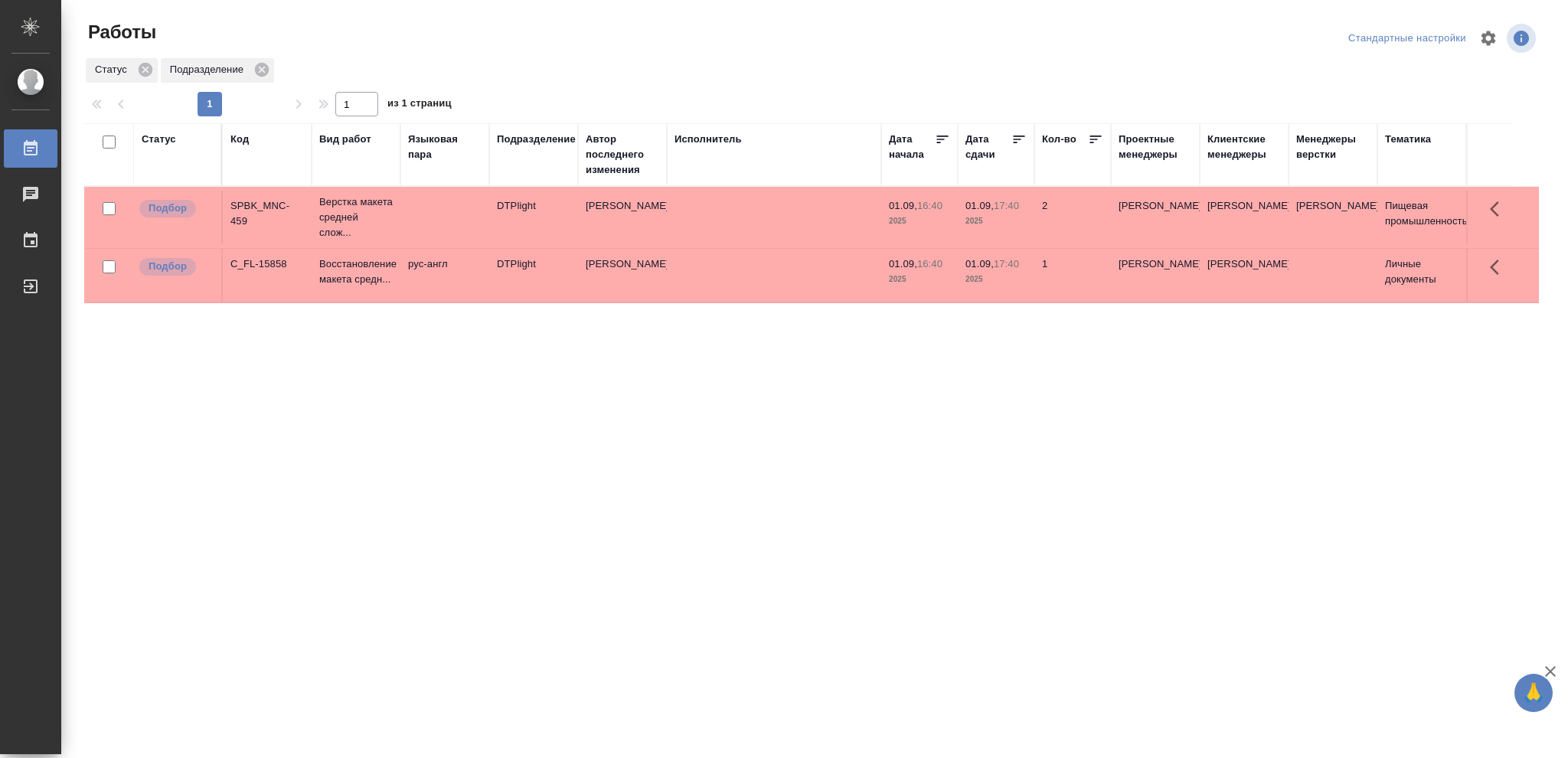
drag, startPoint x: 166, startPoint y: 133, endPoint x: 169, endPoint y: 147, distance: 14.3
click at [166, 136] on div "Статус" at bounding box center [158, 140] width 34 height 16
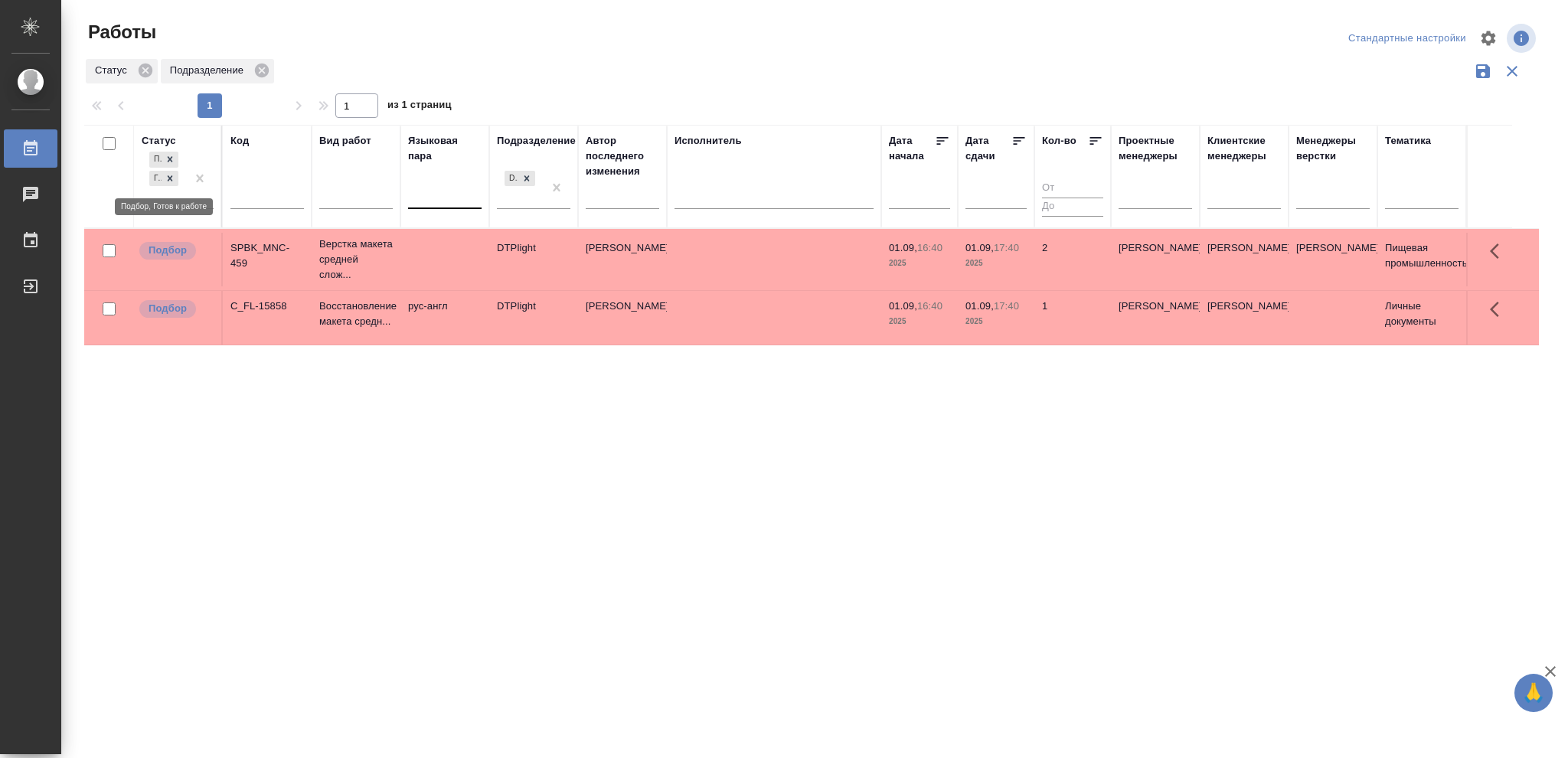
drag, startPoint x: 170, startPoint y: 176, endPoint x: 409, endPoint y: 193, distance: 239.6
click at [172, 179] on icon at bounding box center [170, 178] width 11 height 11
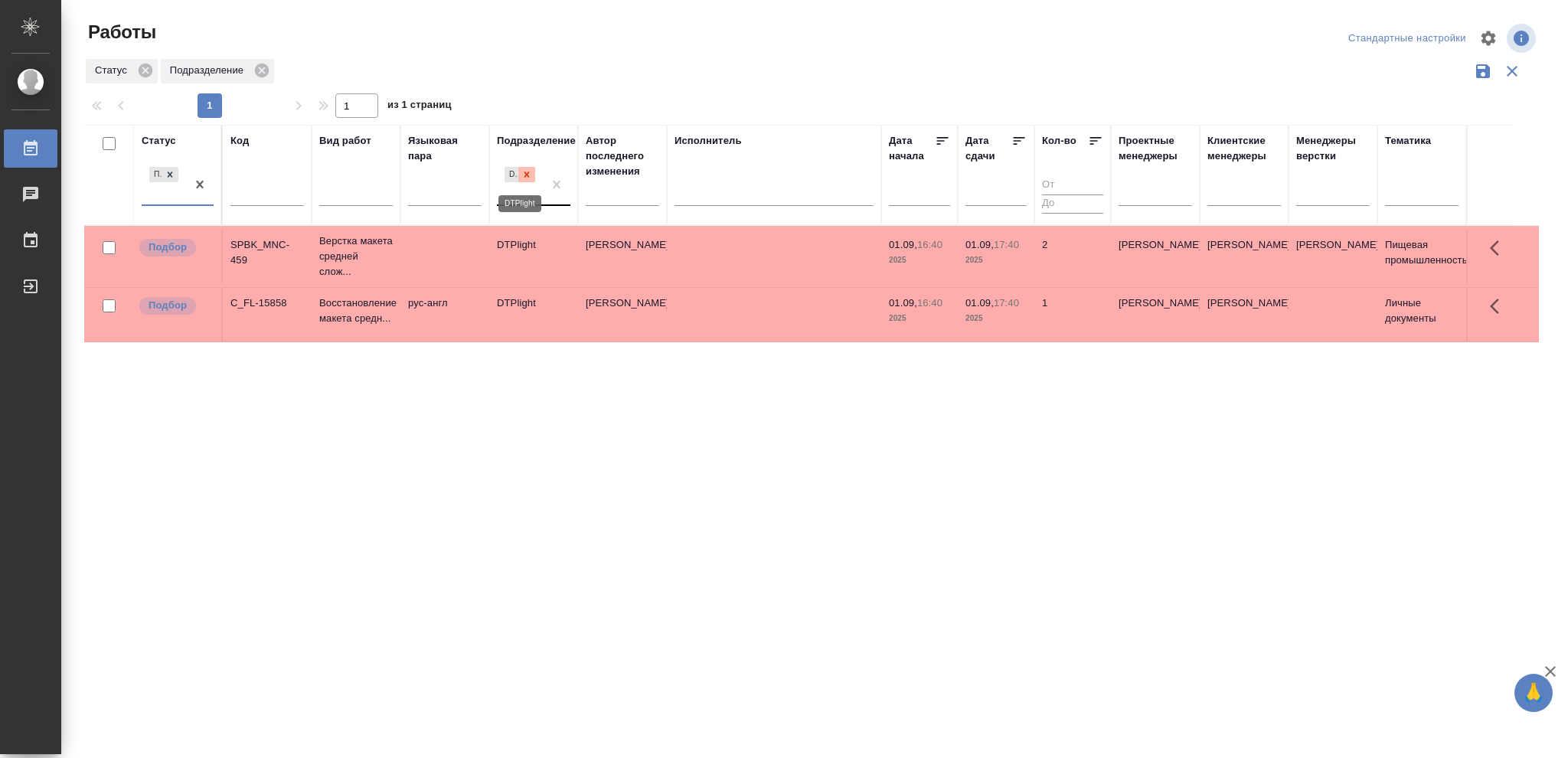
click at [526, 177] on icon at bounding box center [526, 174] width 11 height 11
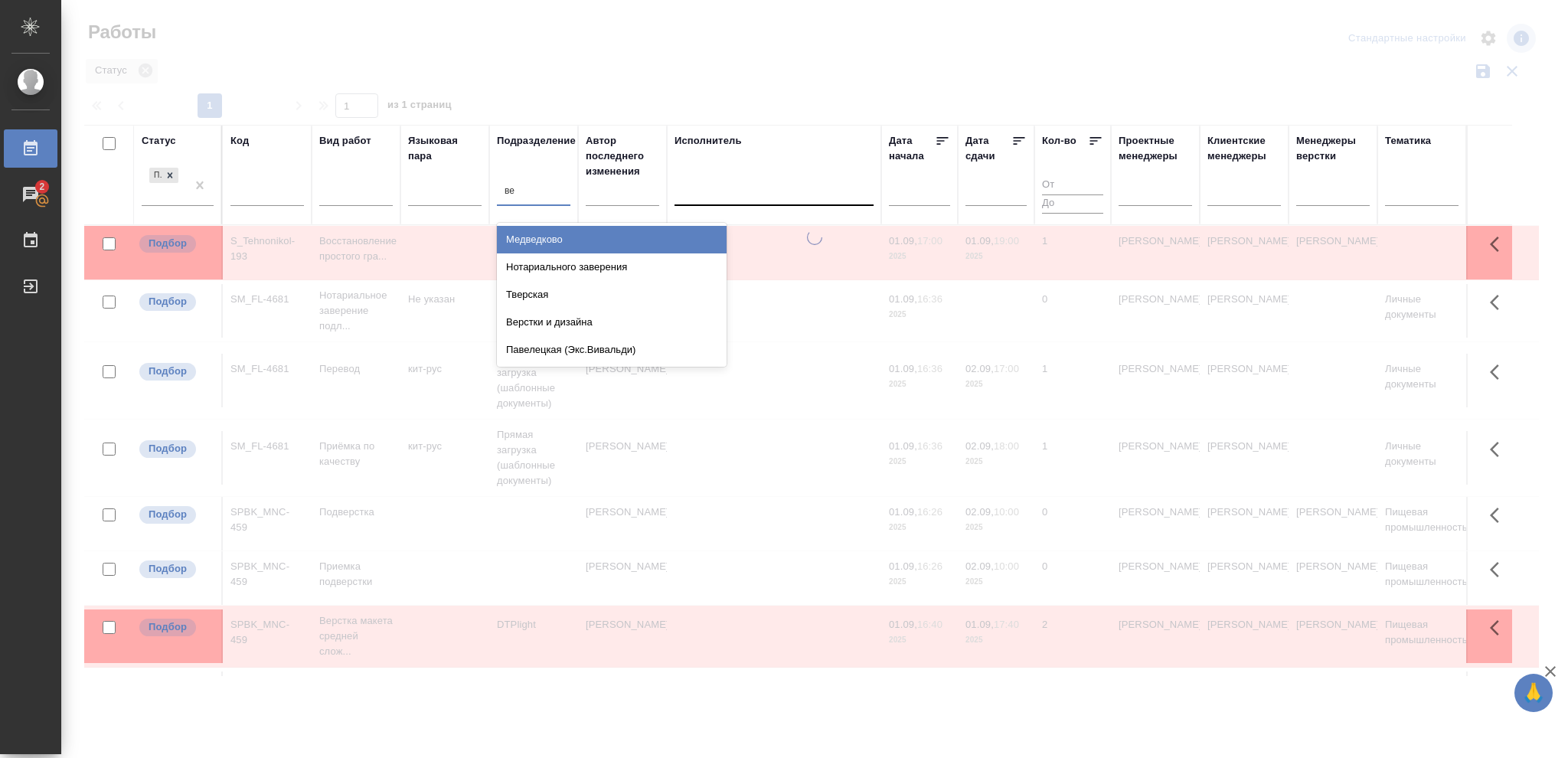
type input "вер"
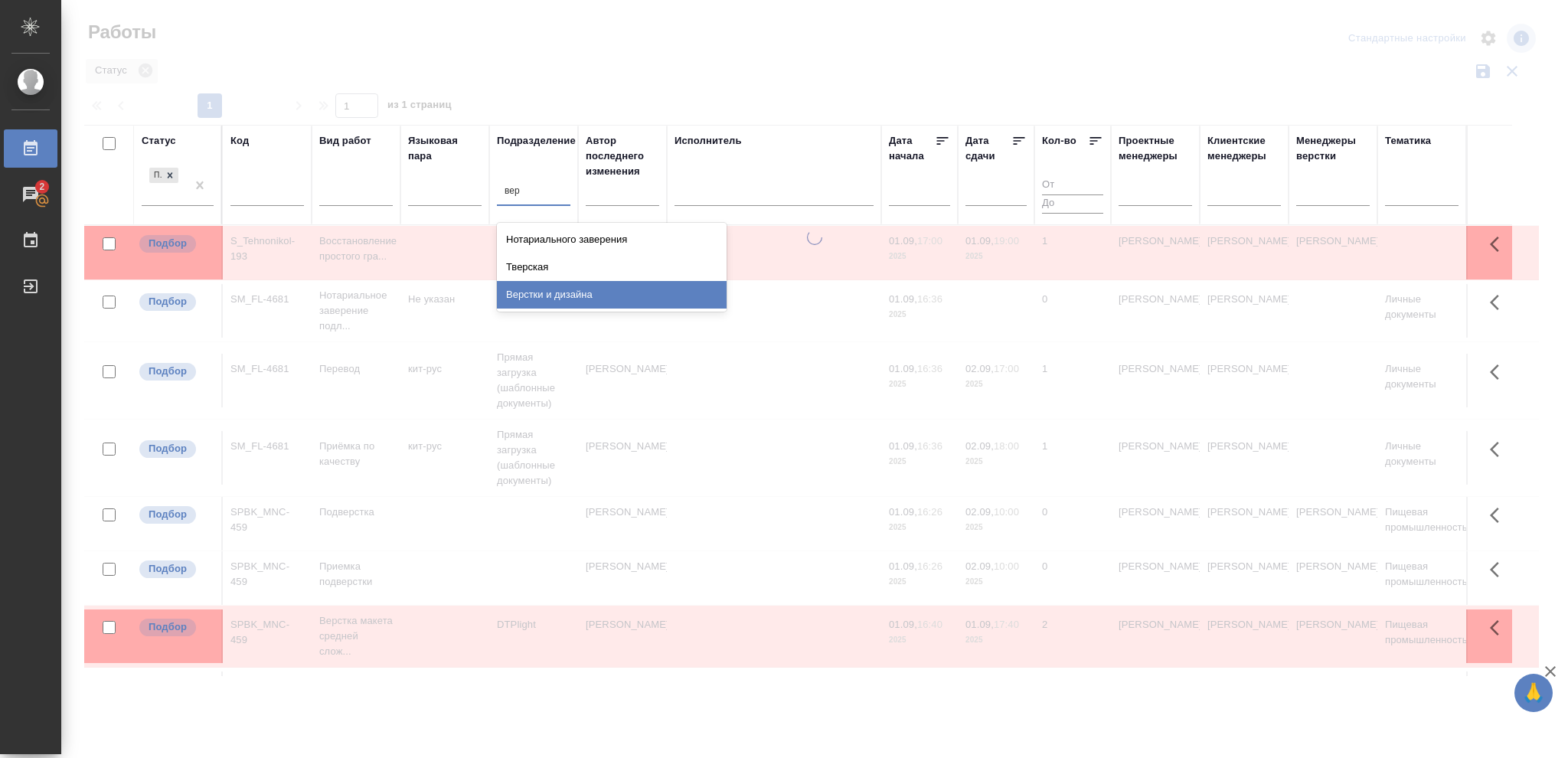
drag, startPoint x: 576, startPoint y: 295, endPoint x: 735, endPoint y: 317, distance: 160.5
click at [576, 295] on div "Верстки и дизайна" at bounding box center [611, 295] width 229 height 27
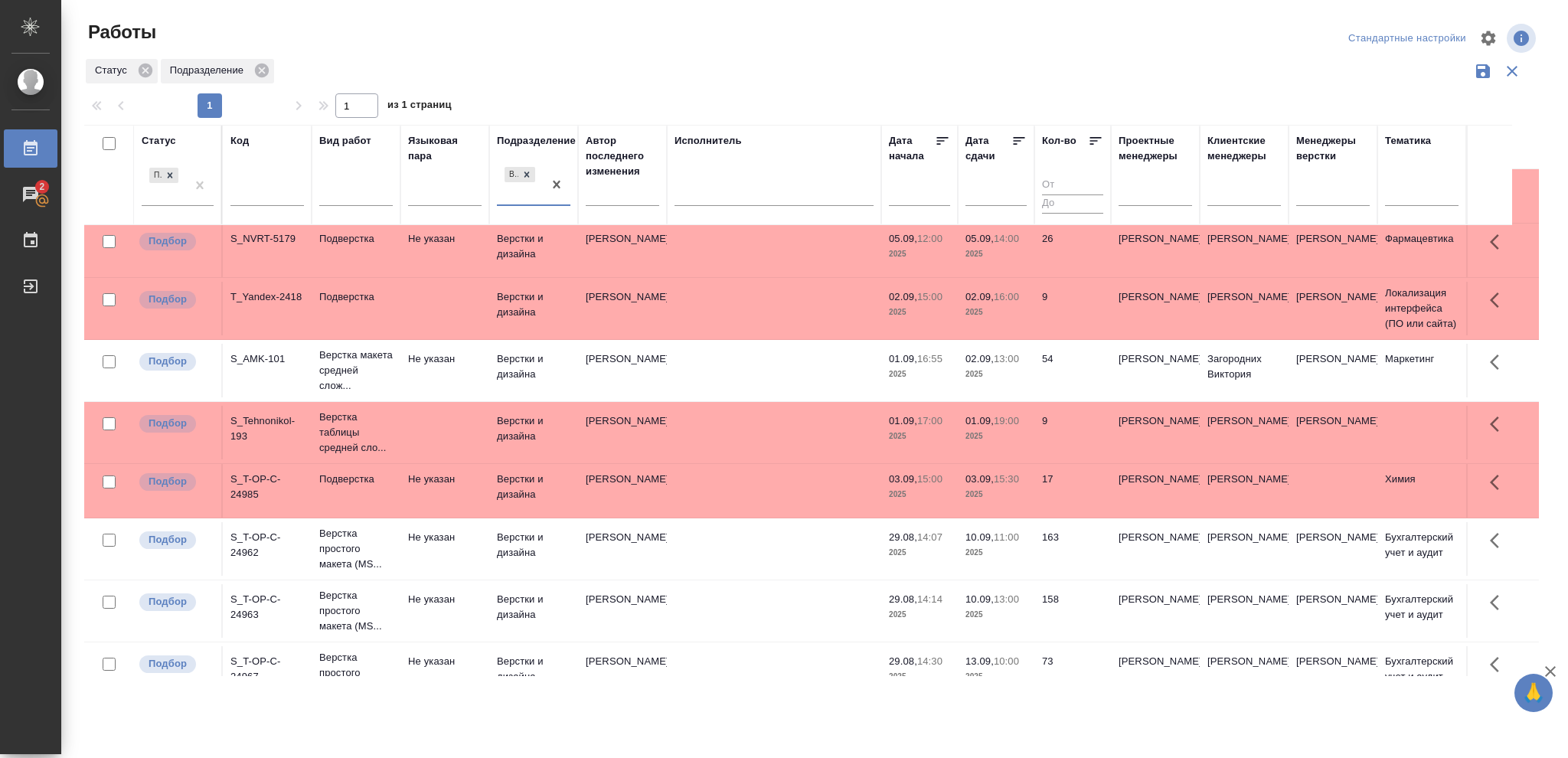
scroll to position [5, 0]
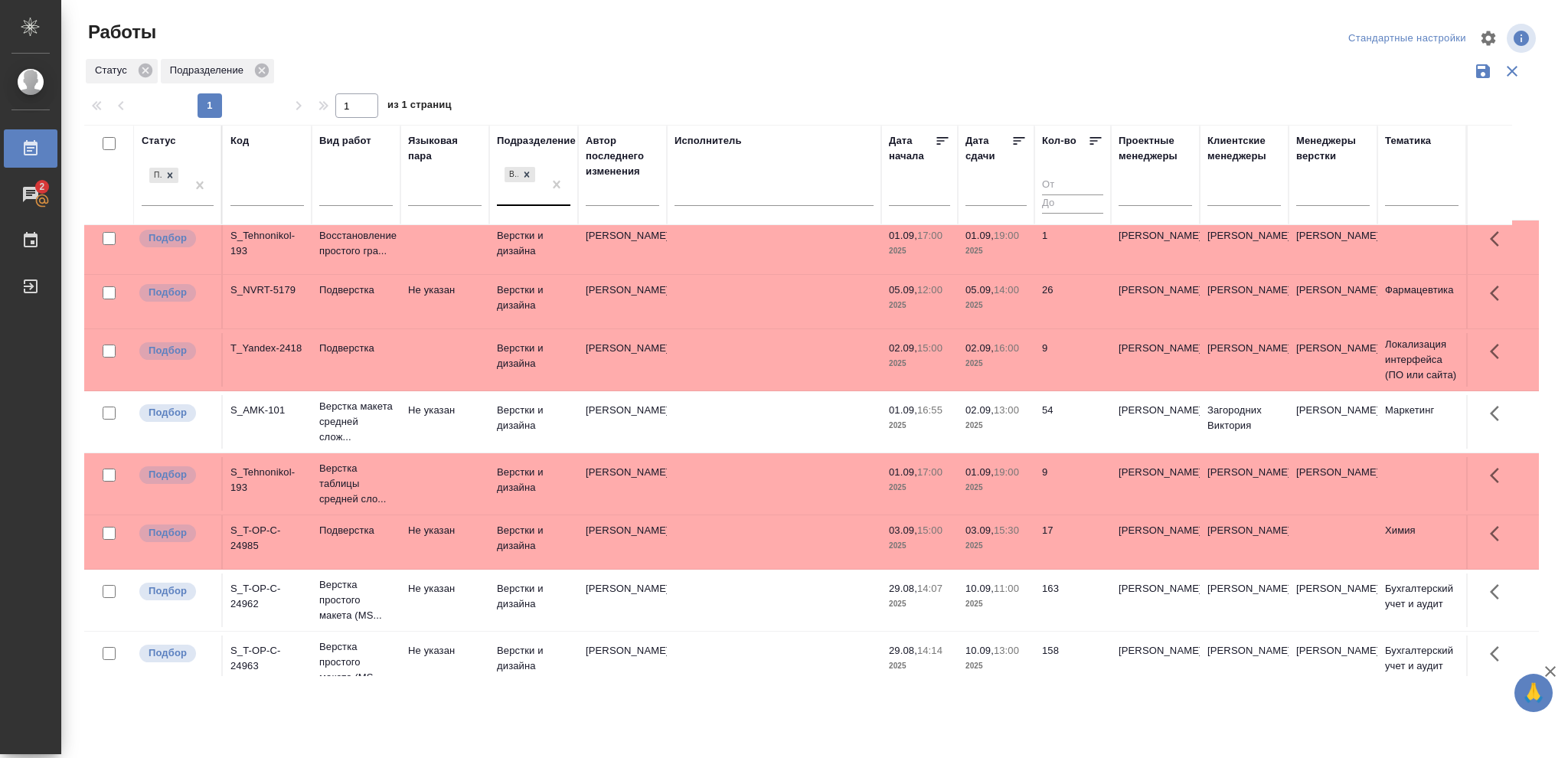
click at [1009, 435] on td "02.09, 13:00 2025" at bounding box center [996, 422] width 76 height 54
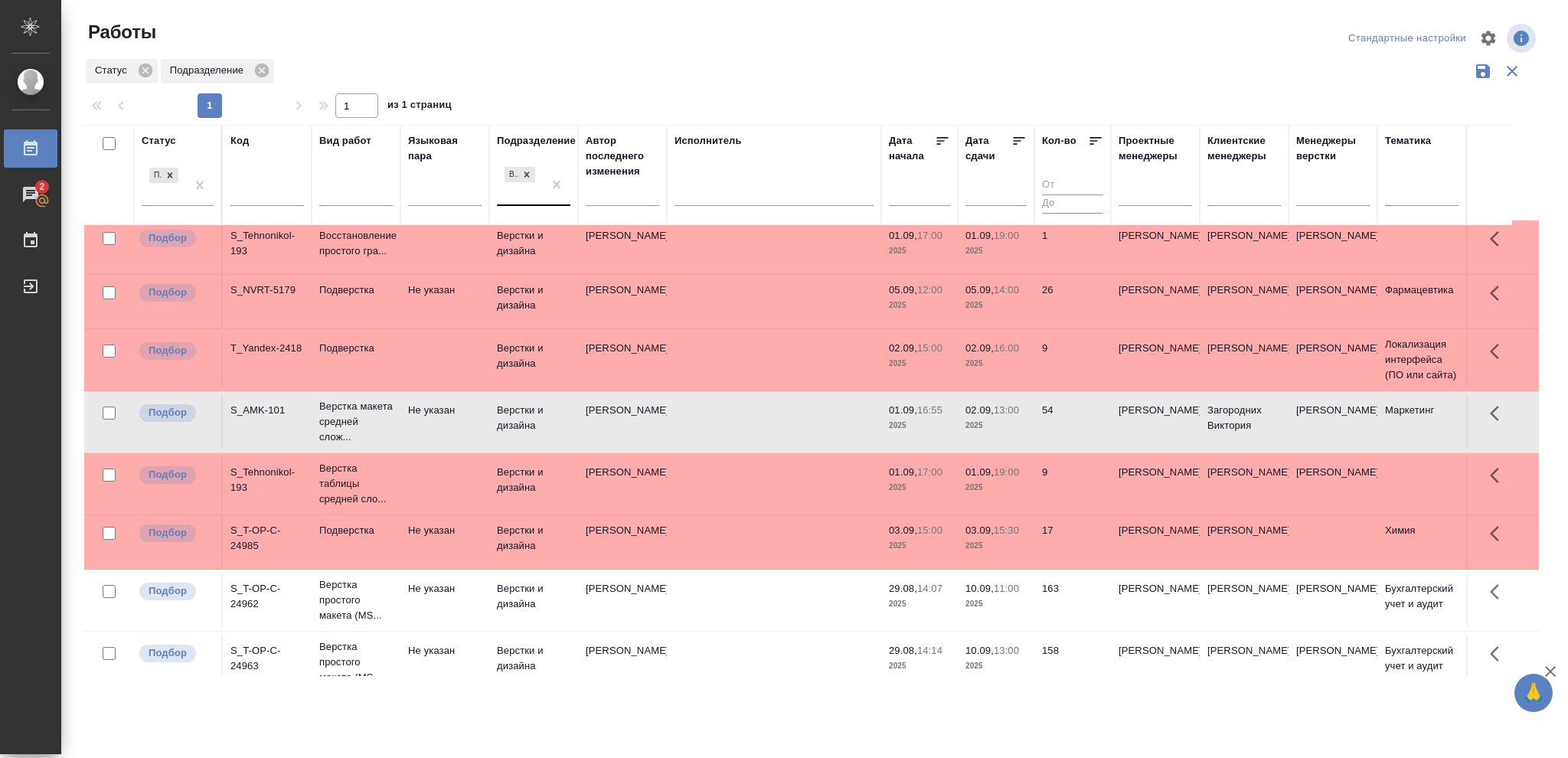
click at [1009, 435] on td "02.09, 13:00 2025" at bounding box center [996, 422] width 76 height 54
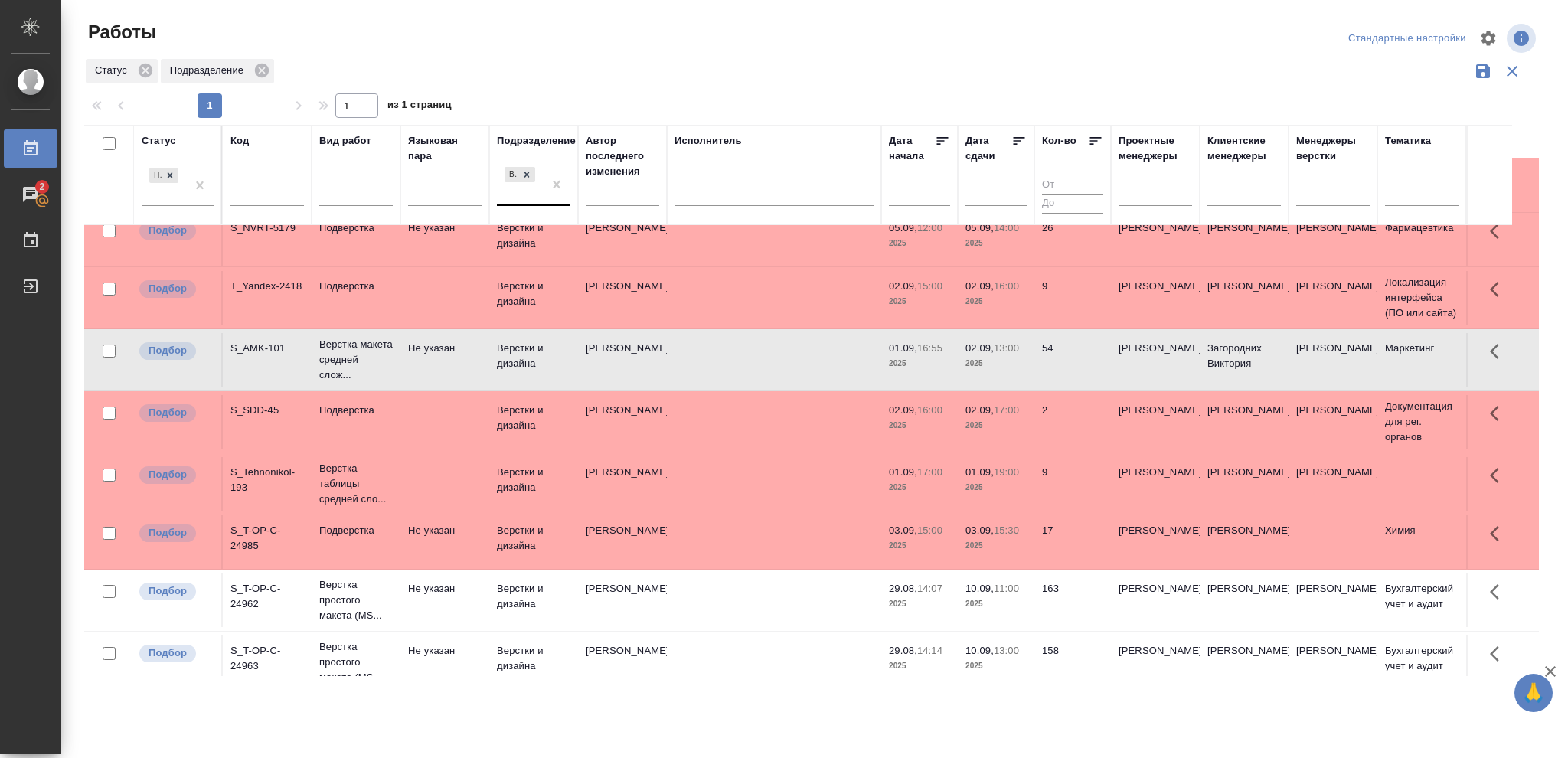
scroll to position [0, 0]
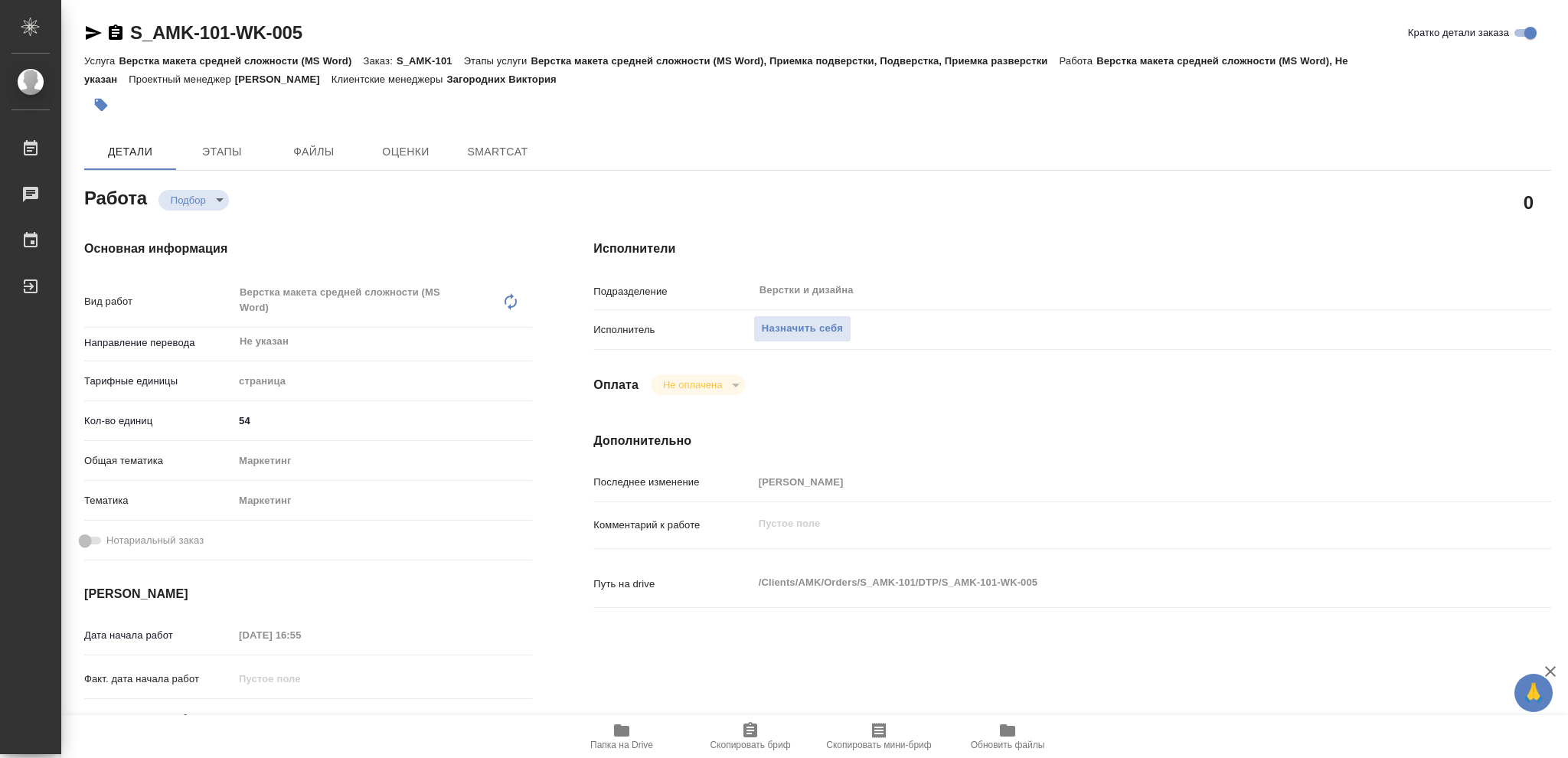
type textarea "x"
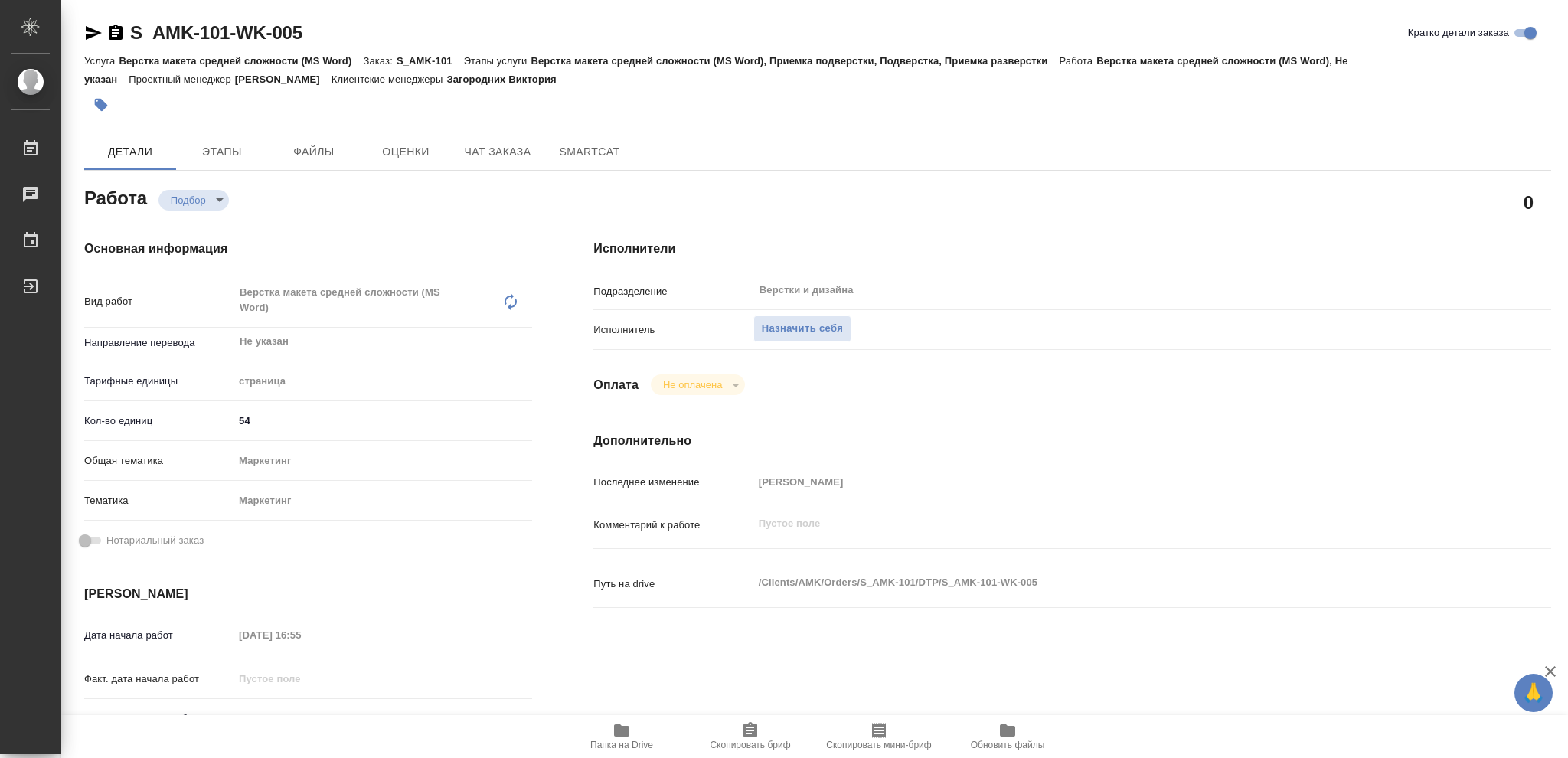
type textarea "x"
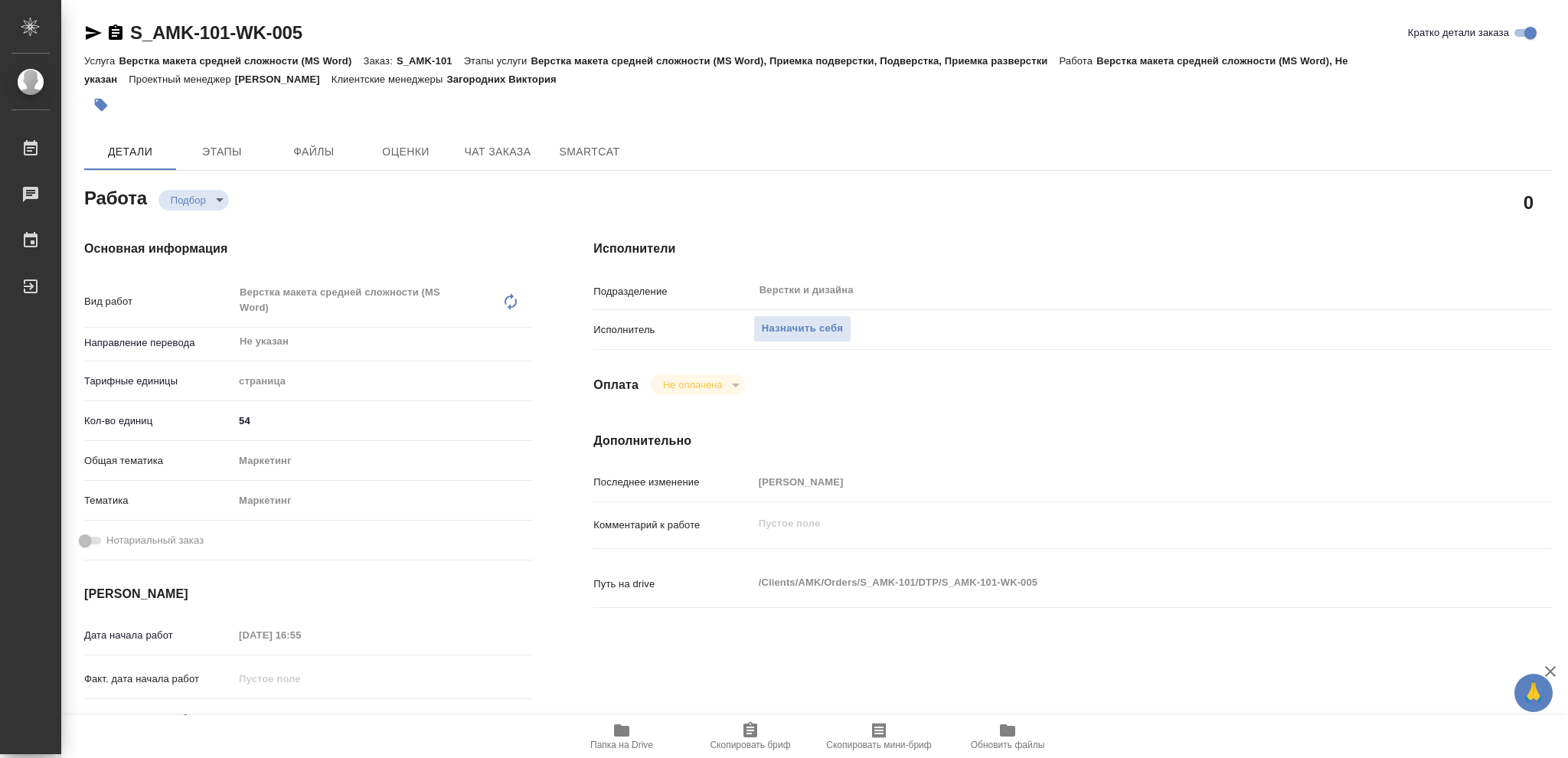
type textarea "x"
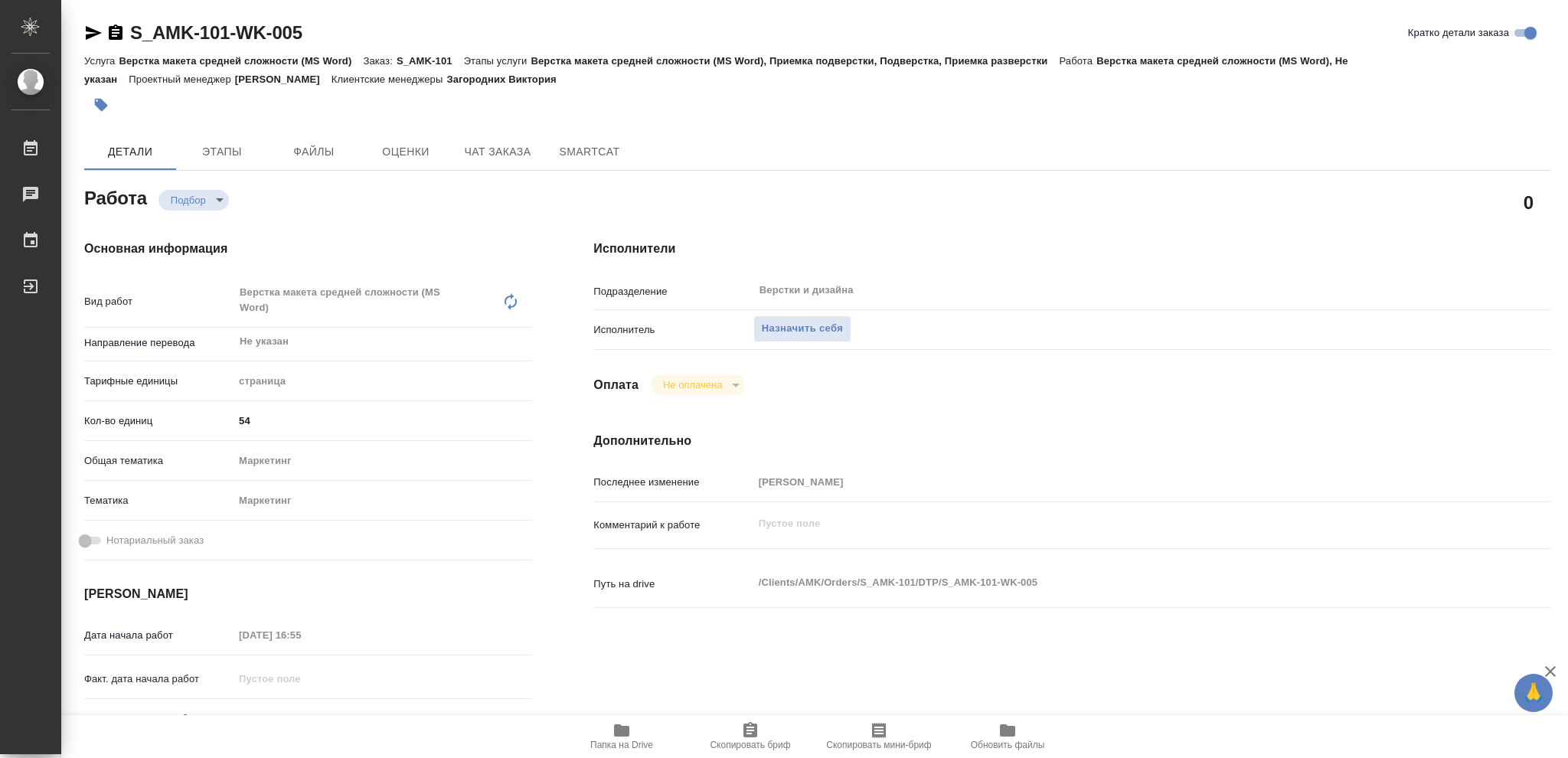
type textarea "x"
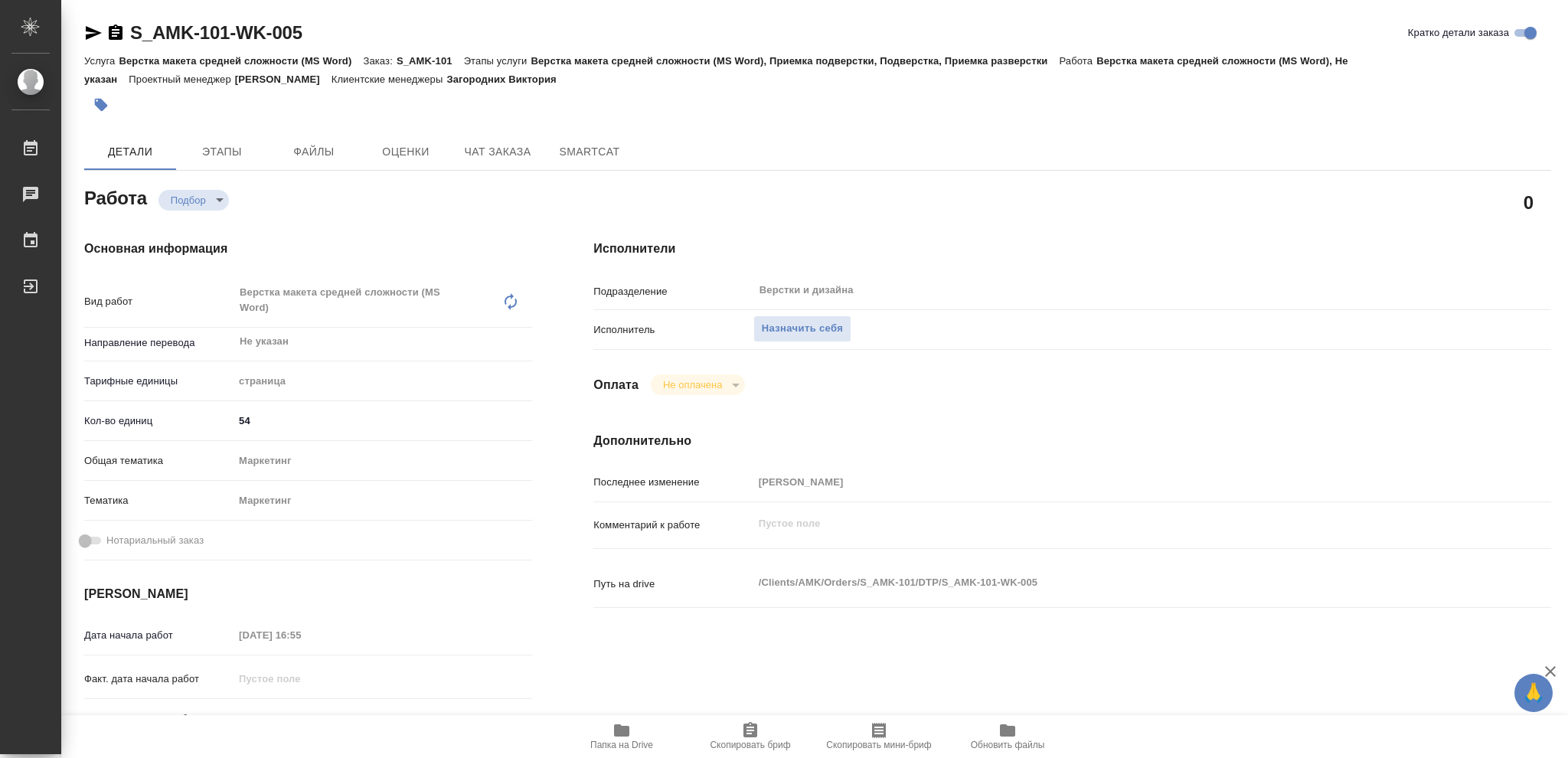
type textarea "x"
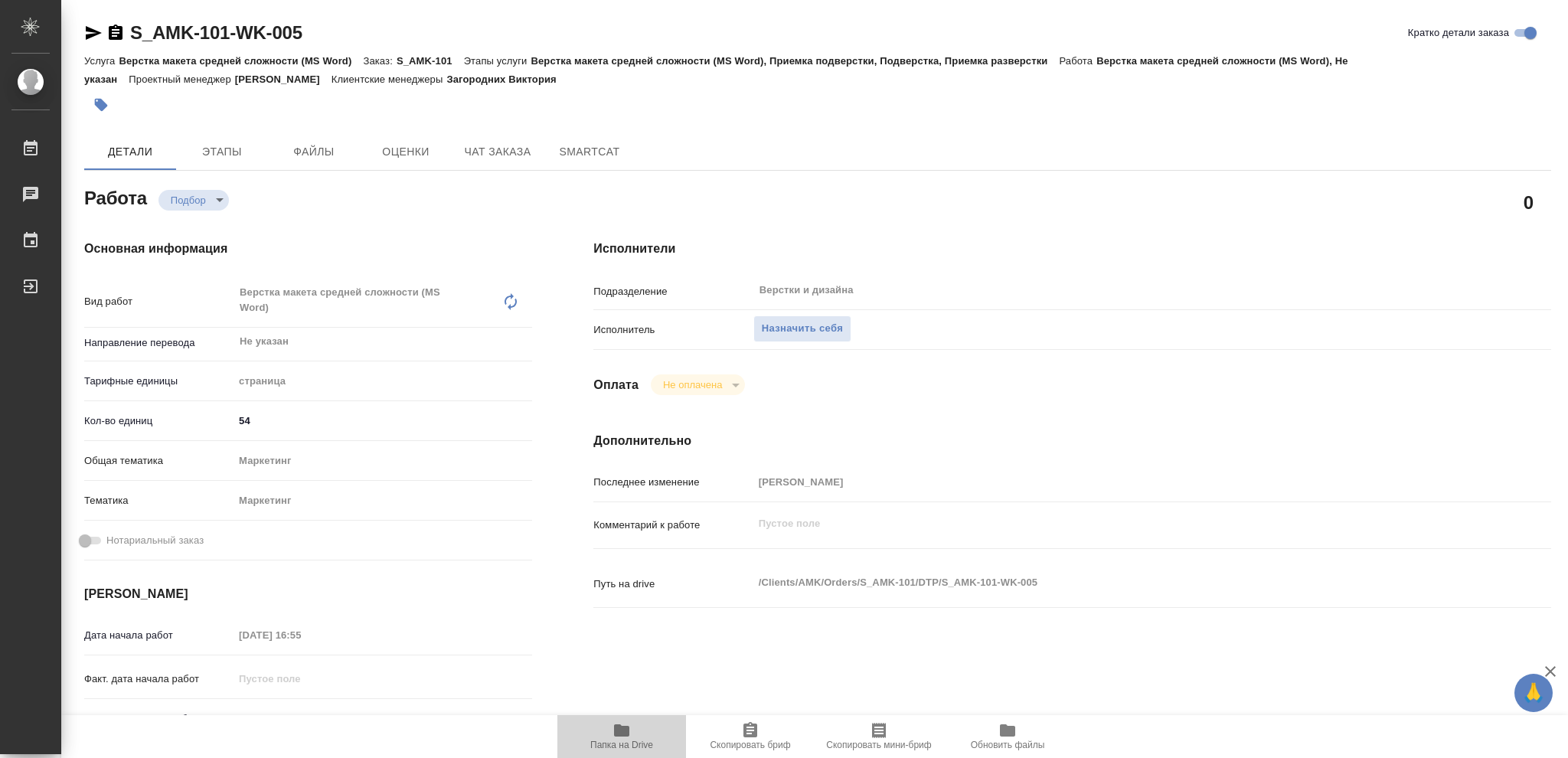
click at [616, 734] on icon "button" at bounding box center [622, 731] width 16 height 13
type textarea "x"
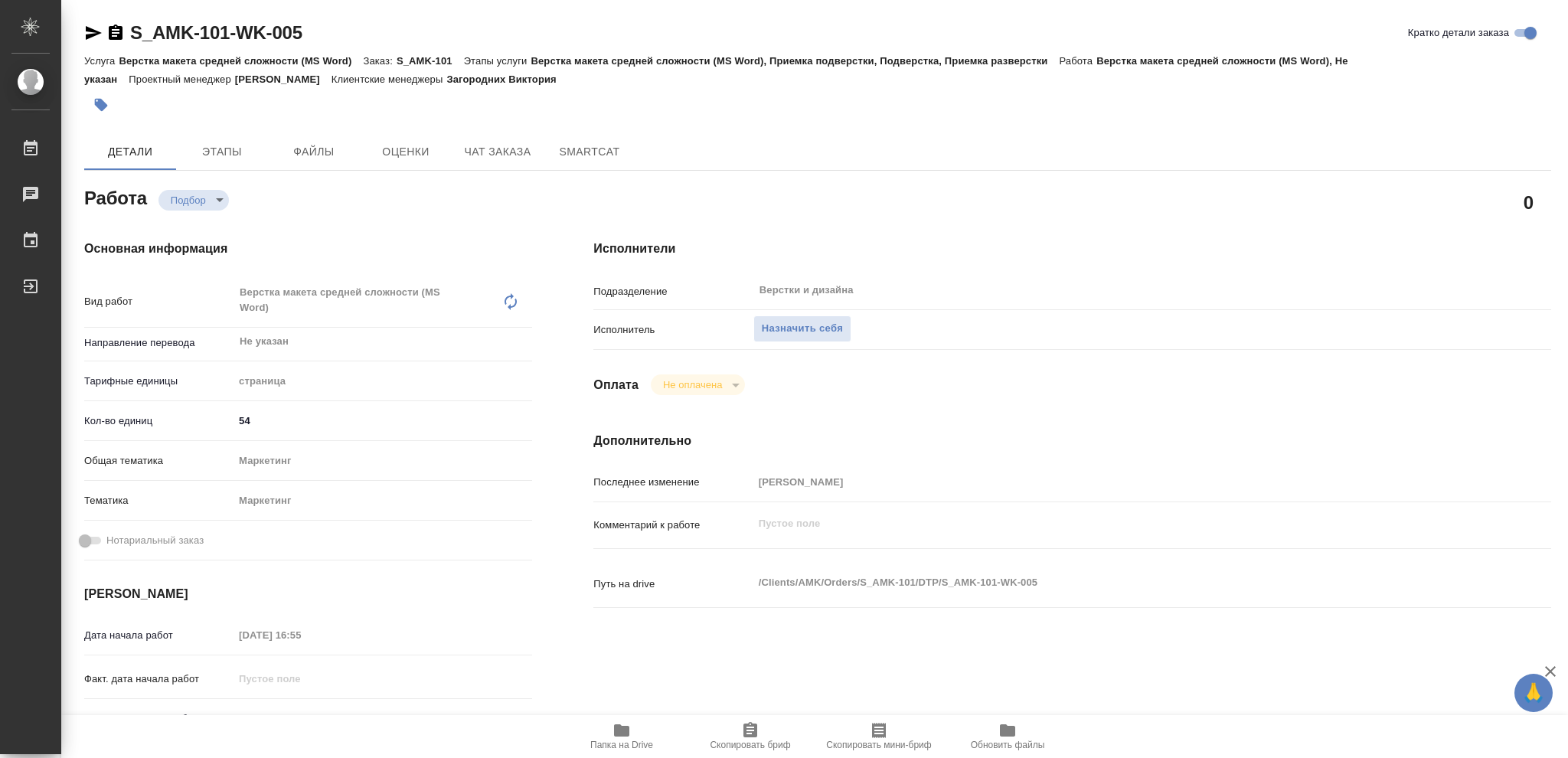
type textarea "x"
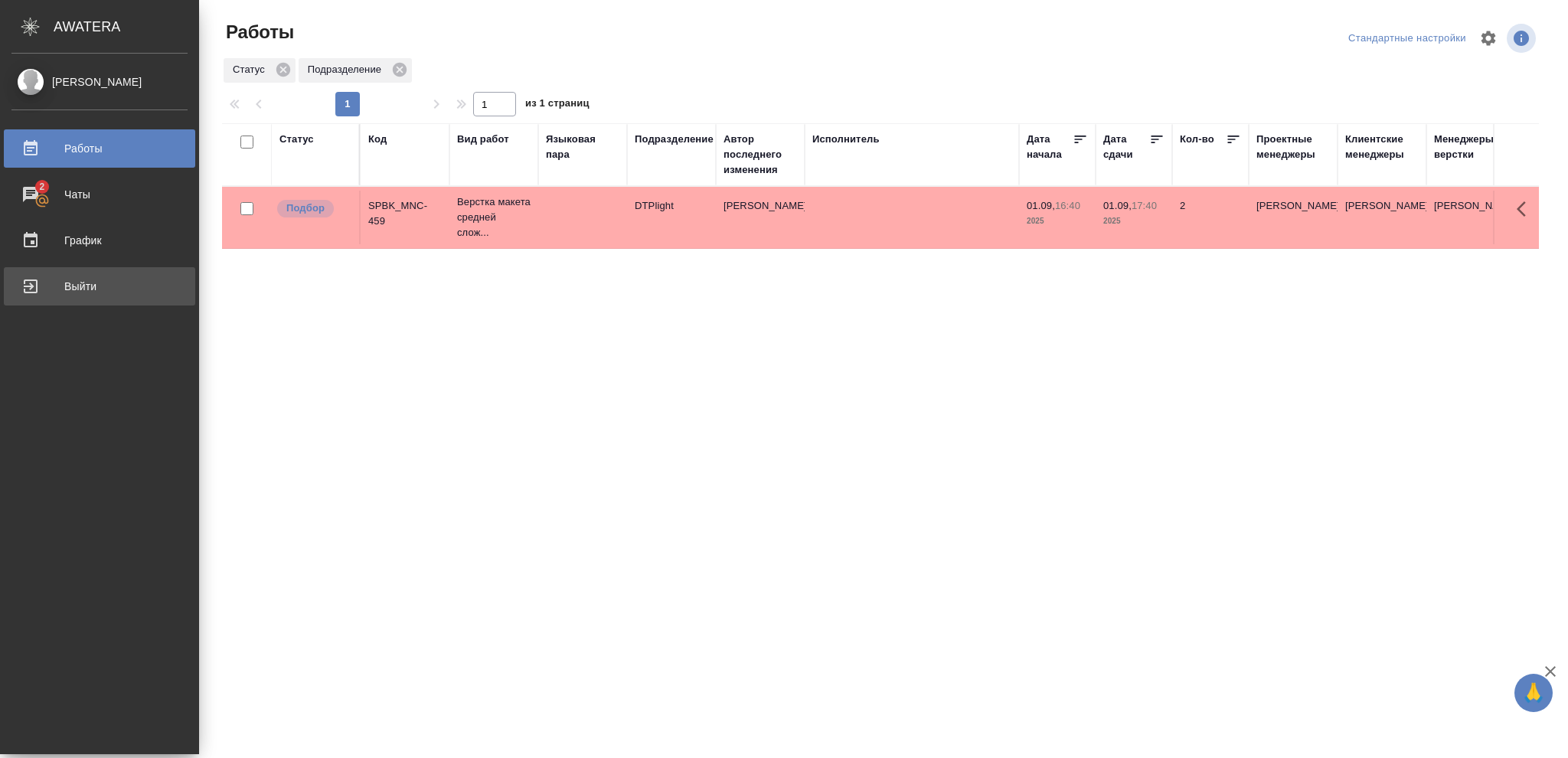
click at [76, 286] on div "Выйти" at bounding box center [100, 286] width 176 height 23
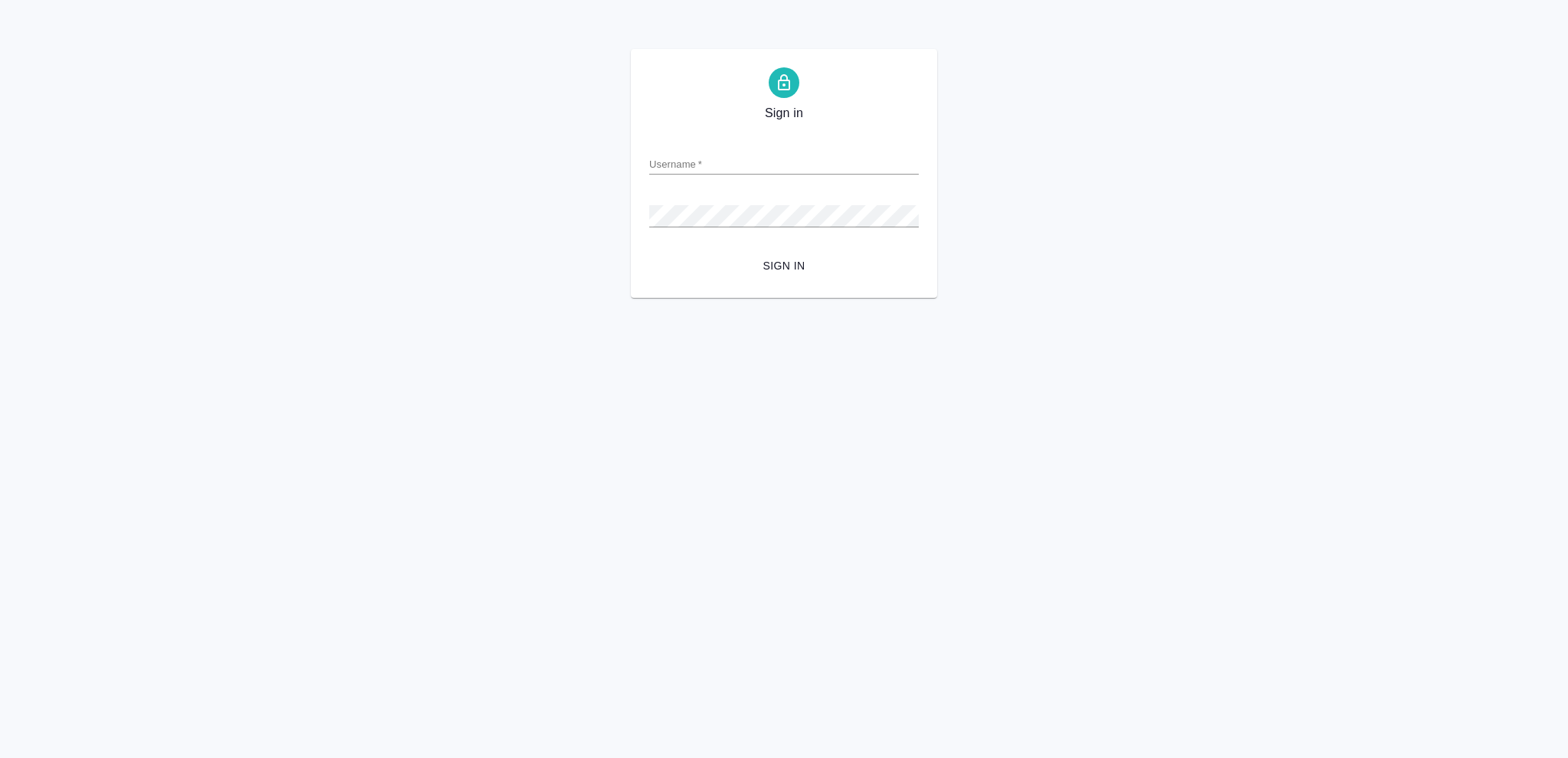
click at [674, 161] on input "Username   *" at bounding box center [784, 164] width 269 height 21
type input "[EMAIL_ADDRESS][DOMAIN_NAME]"
click at [787, 268] on span "Sign in" at bounding box center [783, 267] width 245 height 20
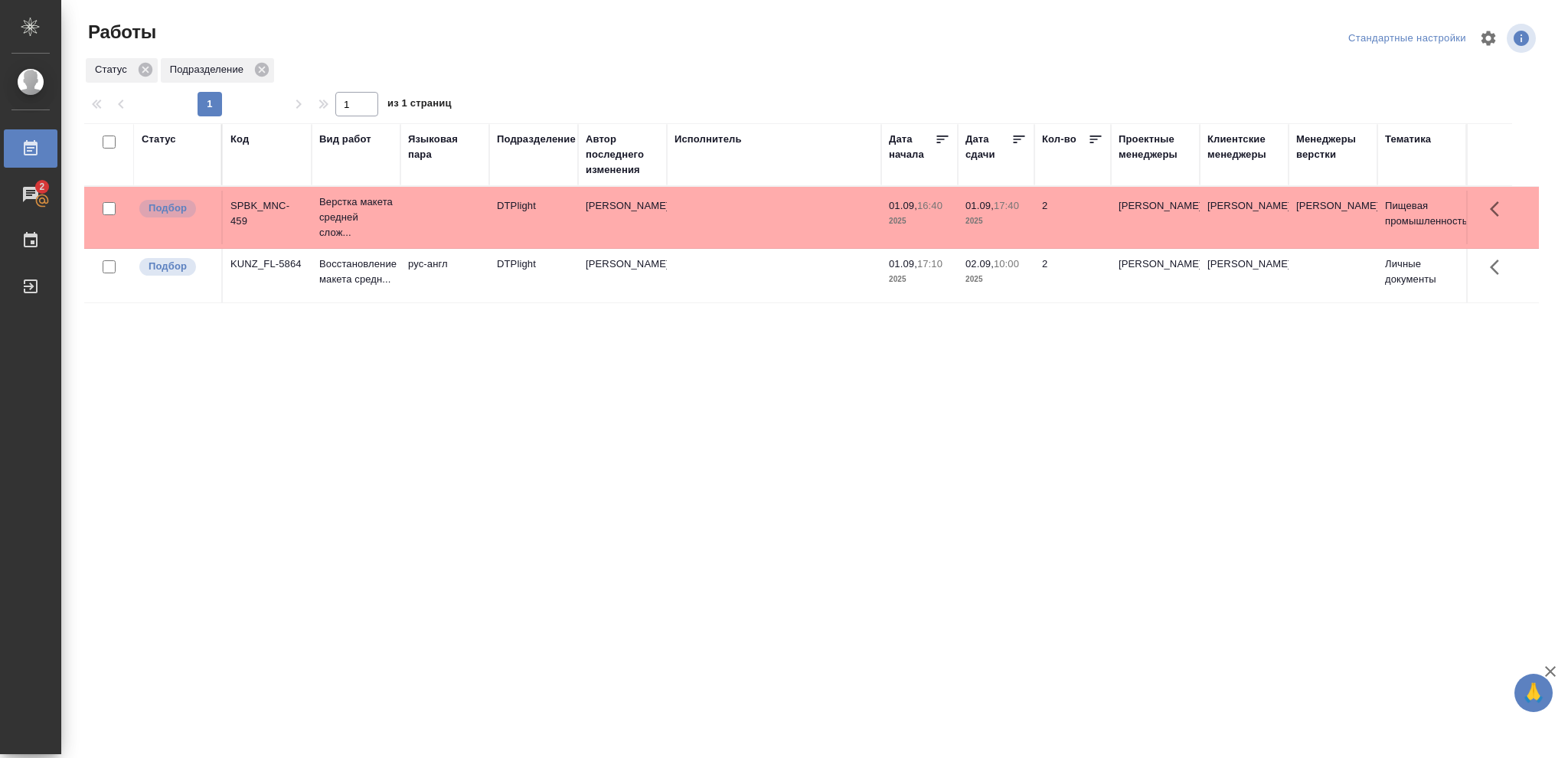
click at [154, 135] on div "Статус" at bounding box center [158, 140] width 34 height 16
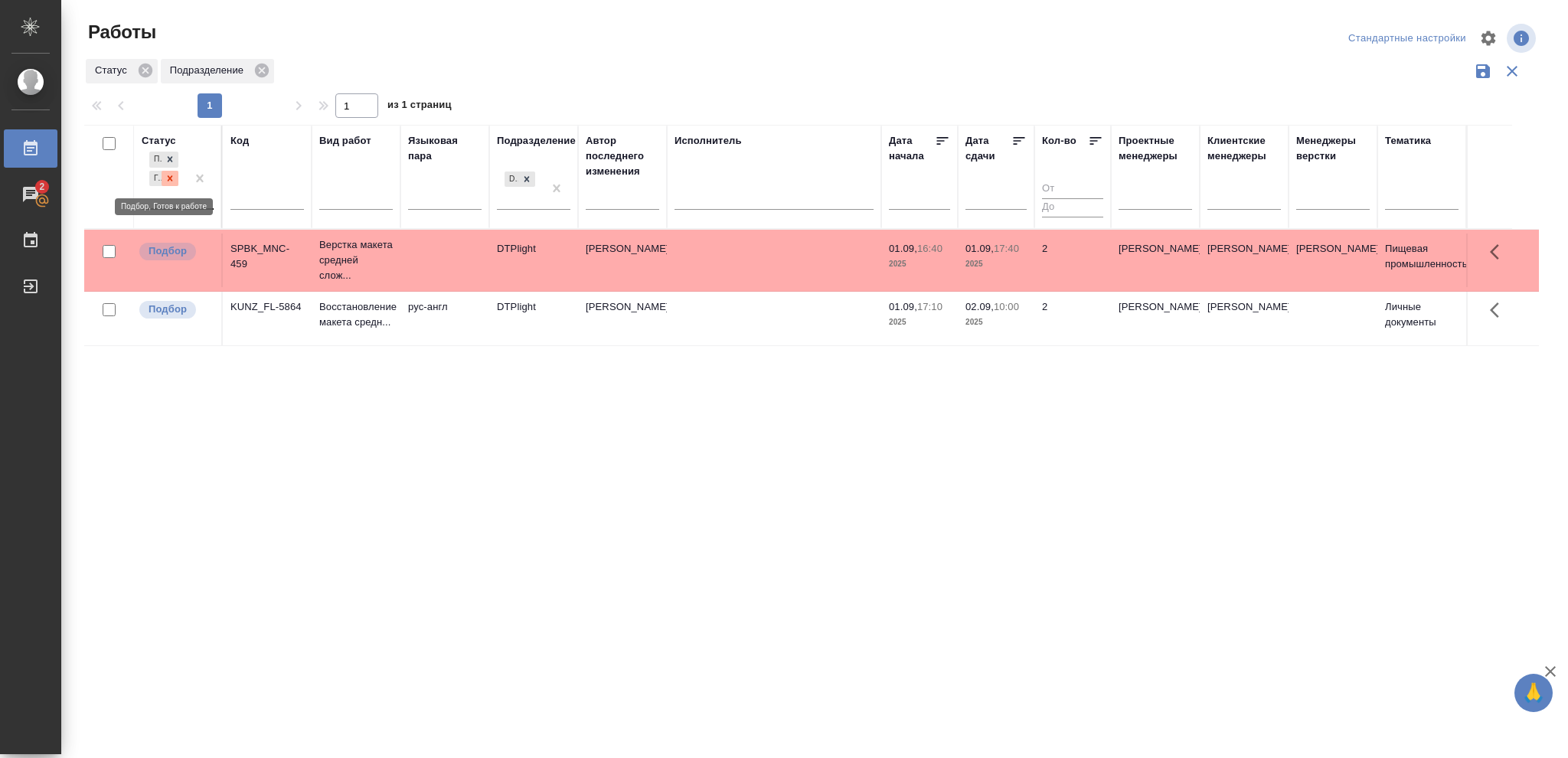
click at [168, 176] on icon at bounding box center [170, 178] width 5 height 5
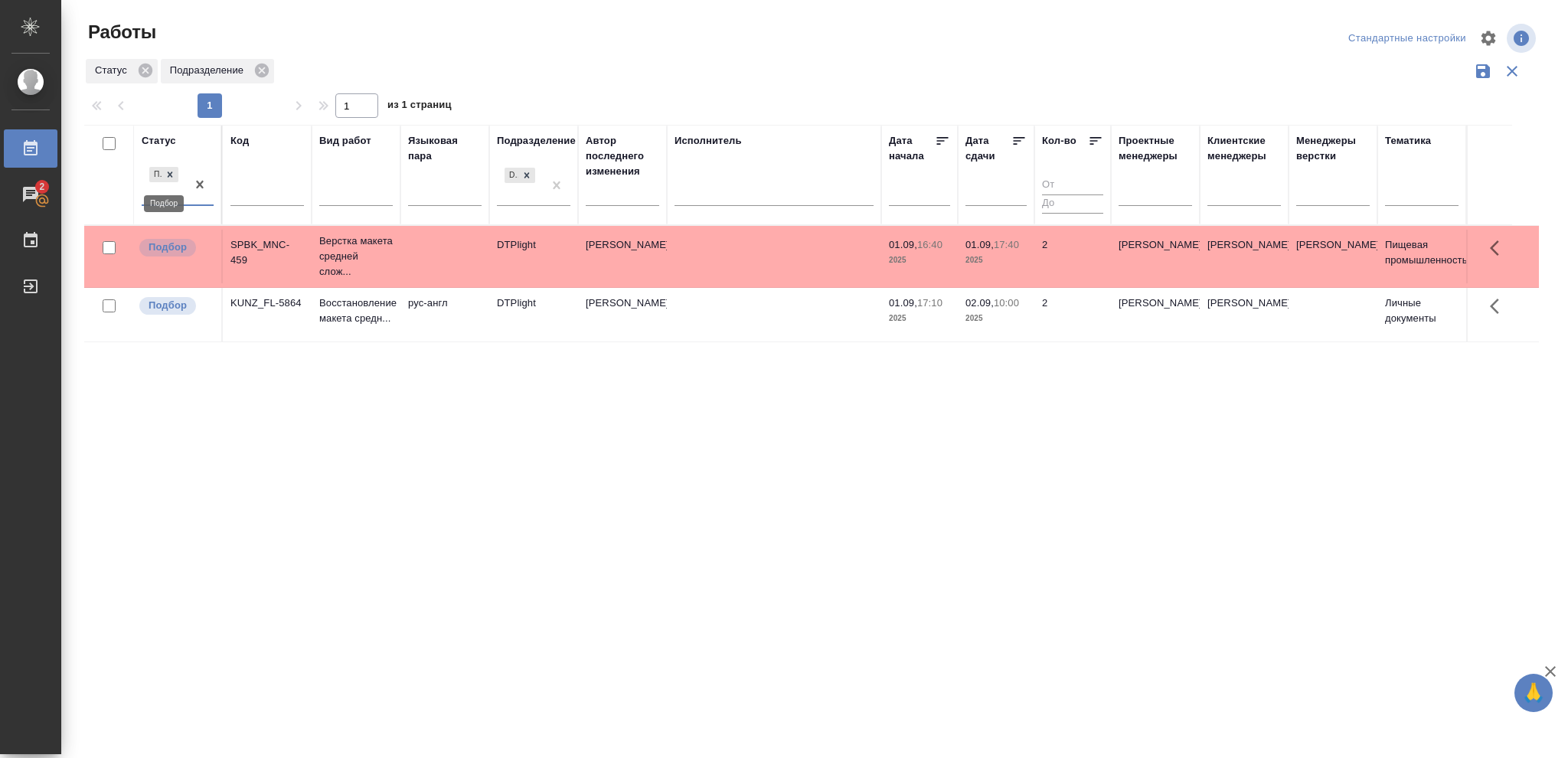
click at [168, 176] on icon at bounding box center [170, 174] width 11 height 11
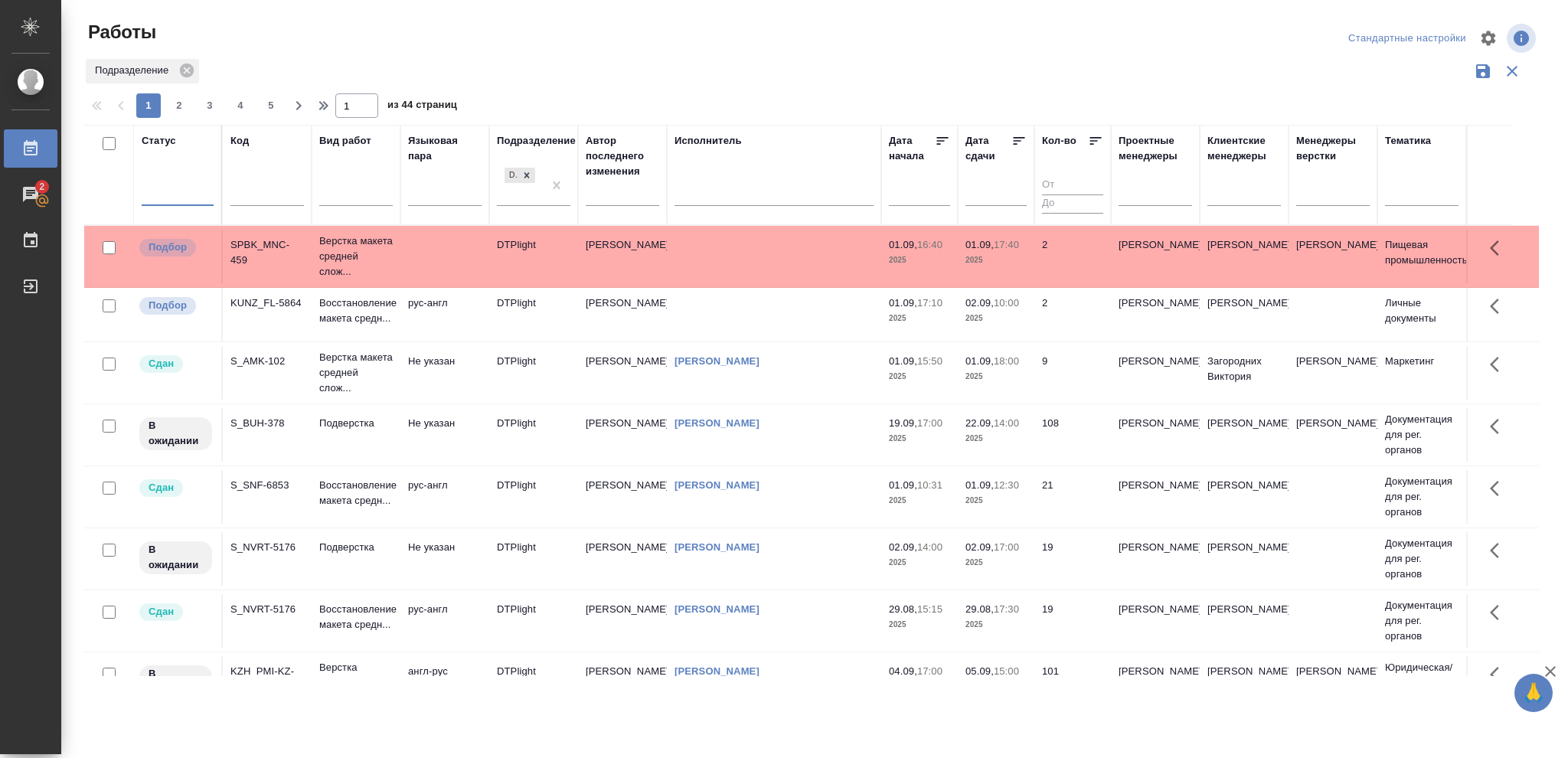
click at [167, 189] on div at bounding box center [178, 190] width 72 height 22
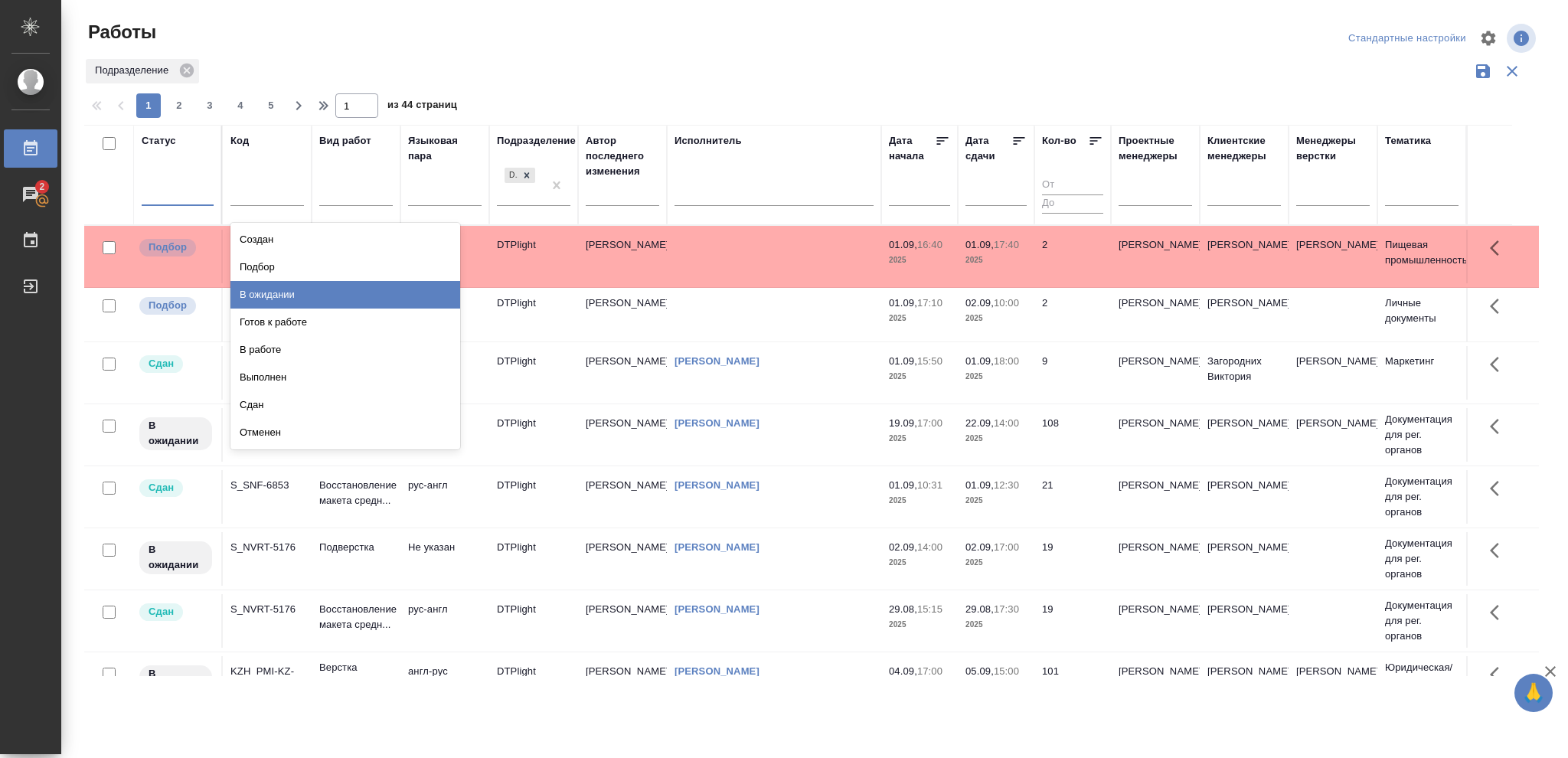
click at [277, 293] on div "В ожидании" at bounding box center [345, 295] width 229 height 27
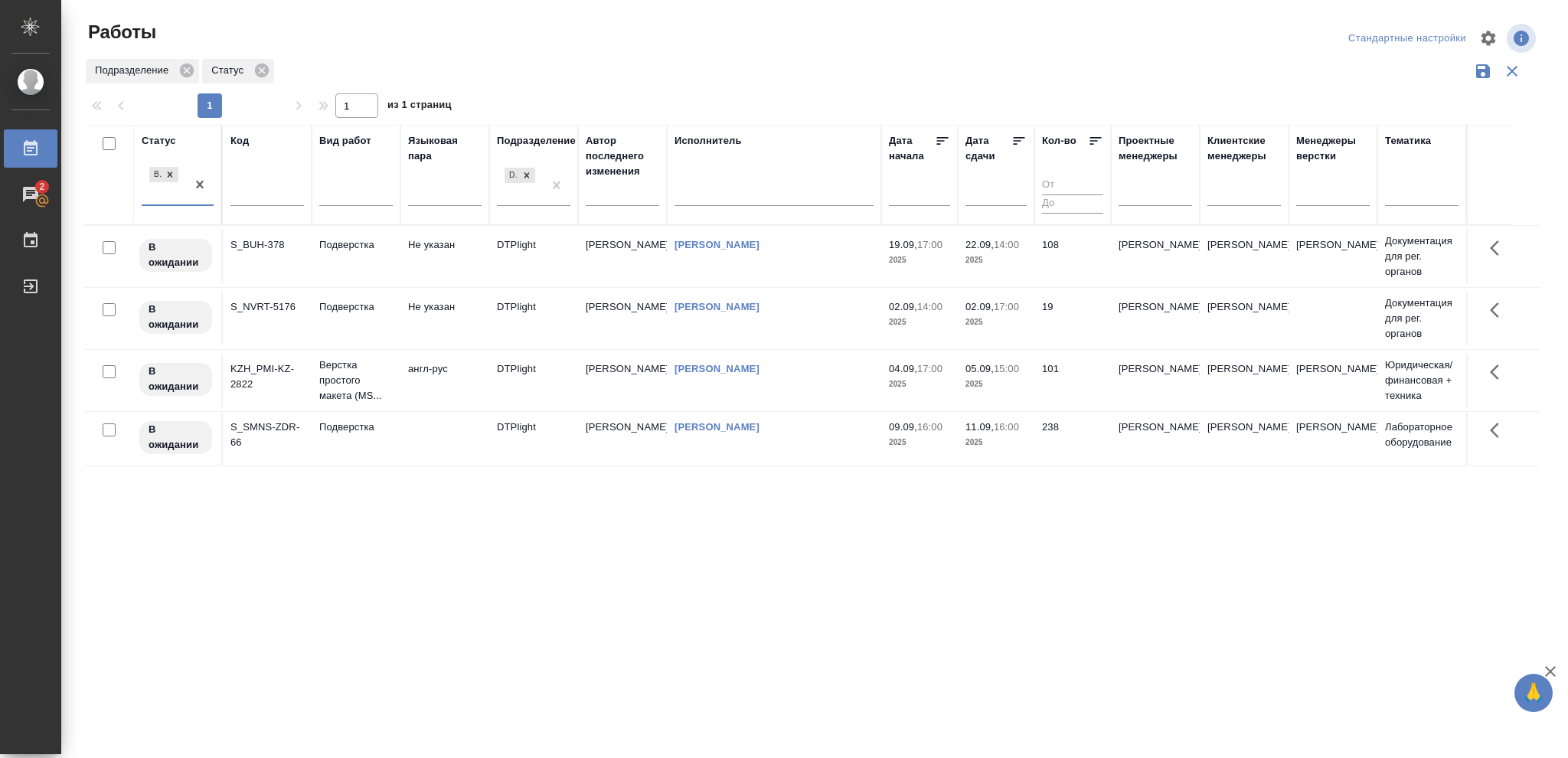
click at [1016, 136] on icon at bounding box center [1019, 141] width 16 height 16
